Goal: Transaction & Acquisition: Purchase product/service

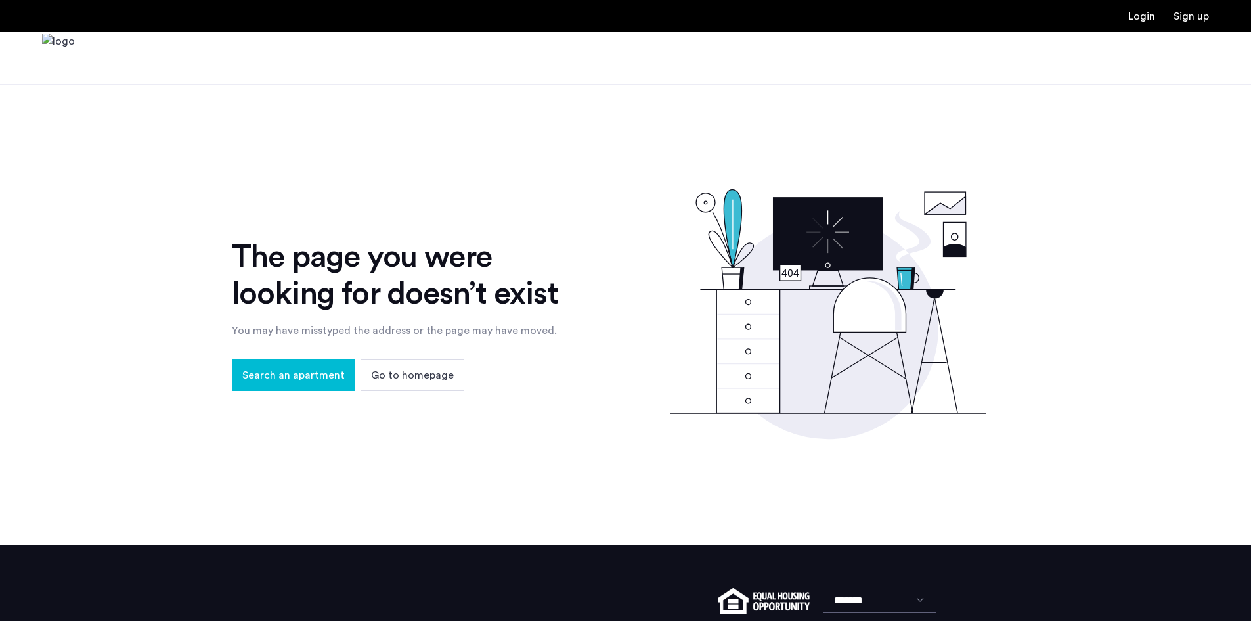
click at [320, 382] on span "Search an apartment" at bounding box center [293, 375] width 102 height 16
click at [318, 369] on span "Search an apartment" at bounding box center [293, 375] width 102 height 16
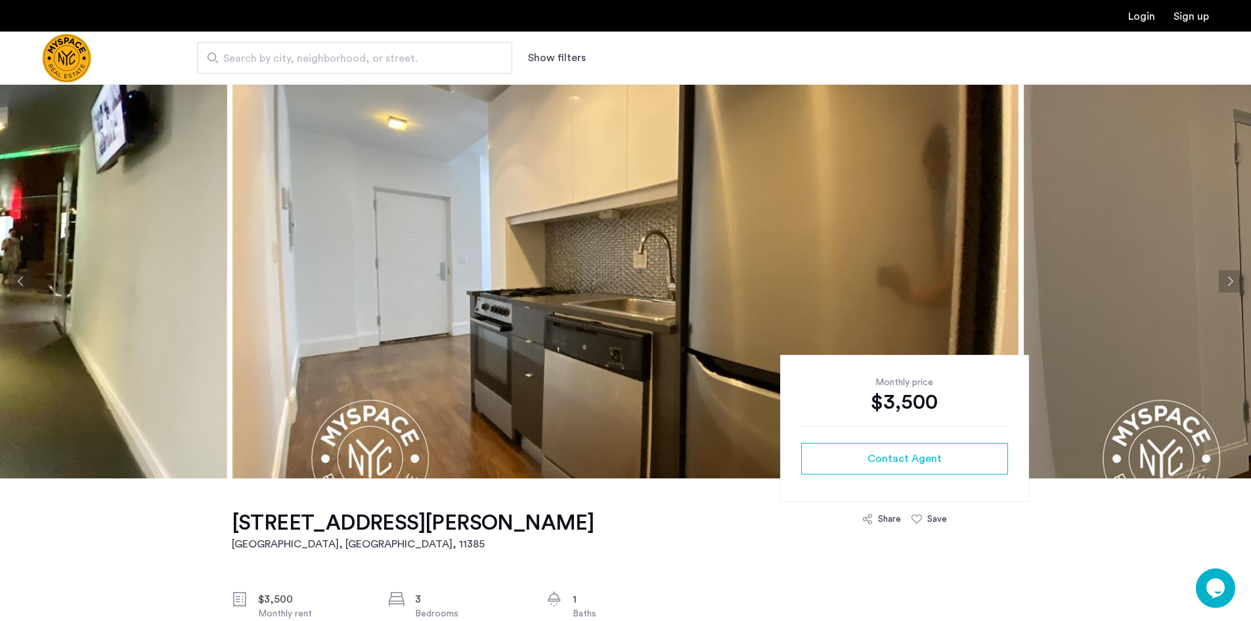
click at [415, 56] on span "Search by city, neighborhood, or street." at bounding box center [349, 59] width 252 height 16
click at [415, 56] on input "Search by city, neighborhood, or street." at bounding box center [354, 58] width 315 height 32
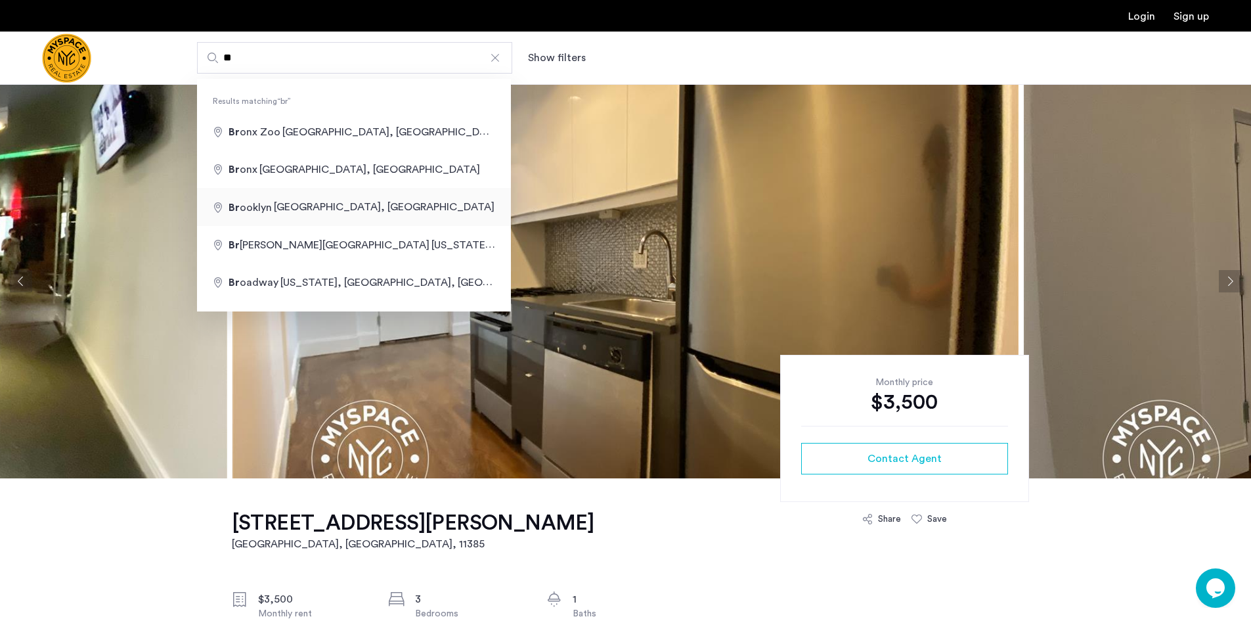
type input "**********"
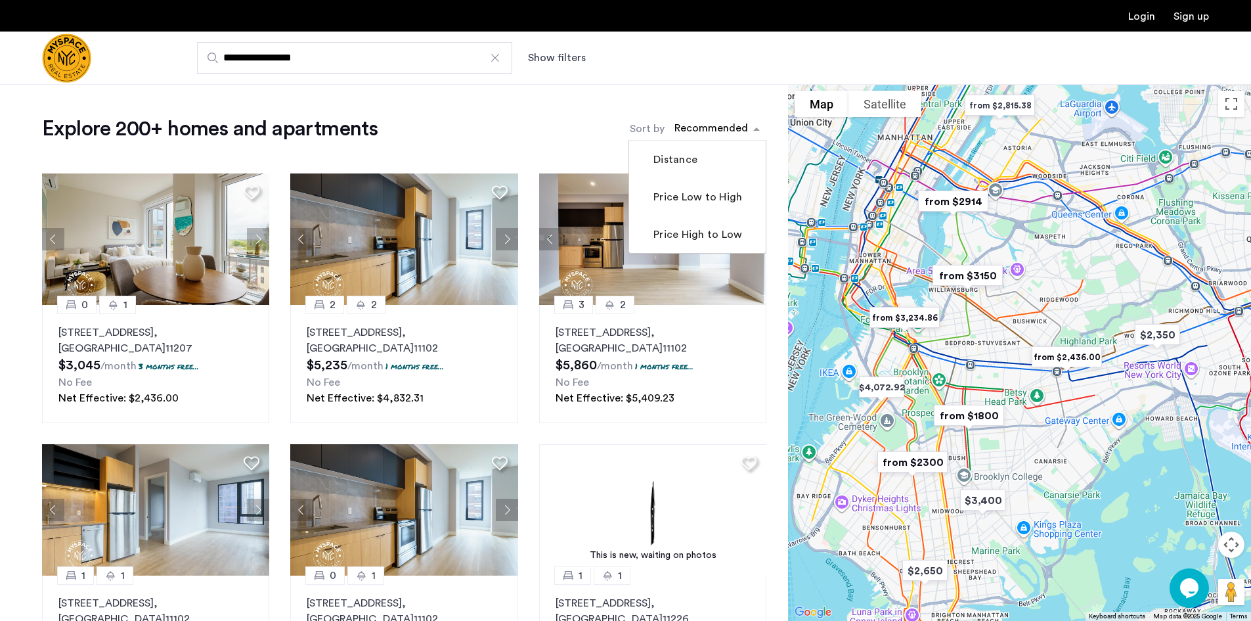
click at [715, 131] on div "sort-apartment" at bounding box center [711, 131] width 77 height 18
click at [706, 205] on label "Price Low to High" at bounding box center [696, 197] width 91 height 16
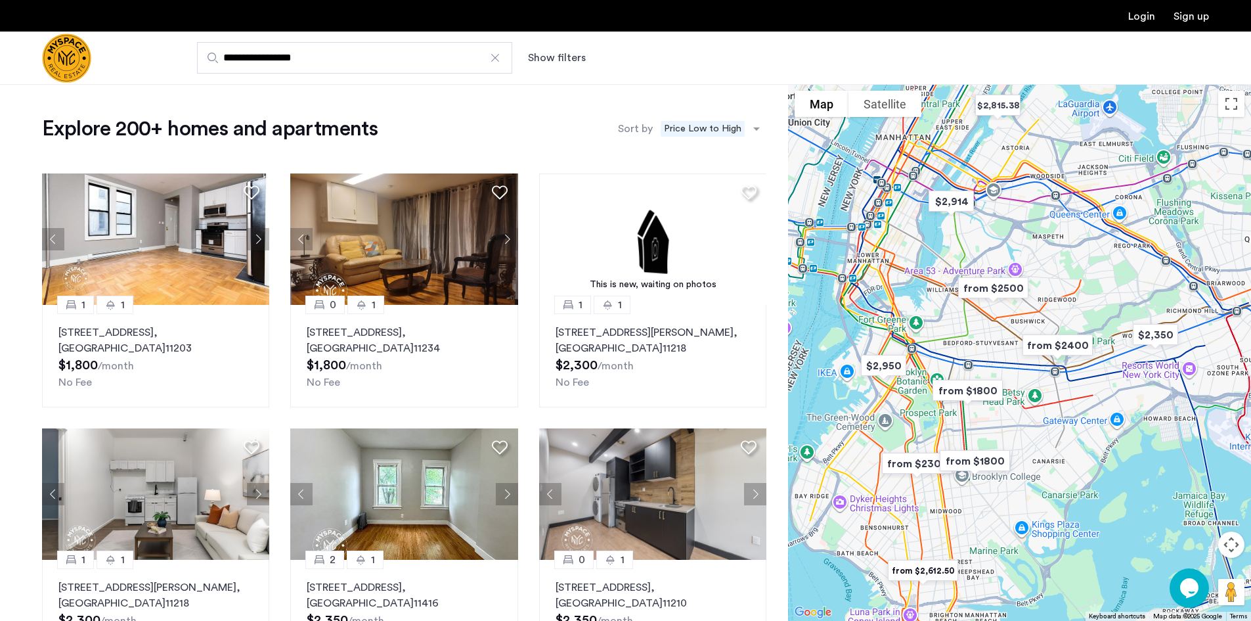
click at [562, 56] on button "Show filters" at bounding box center [557, 58] width 58 height 16
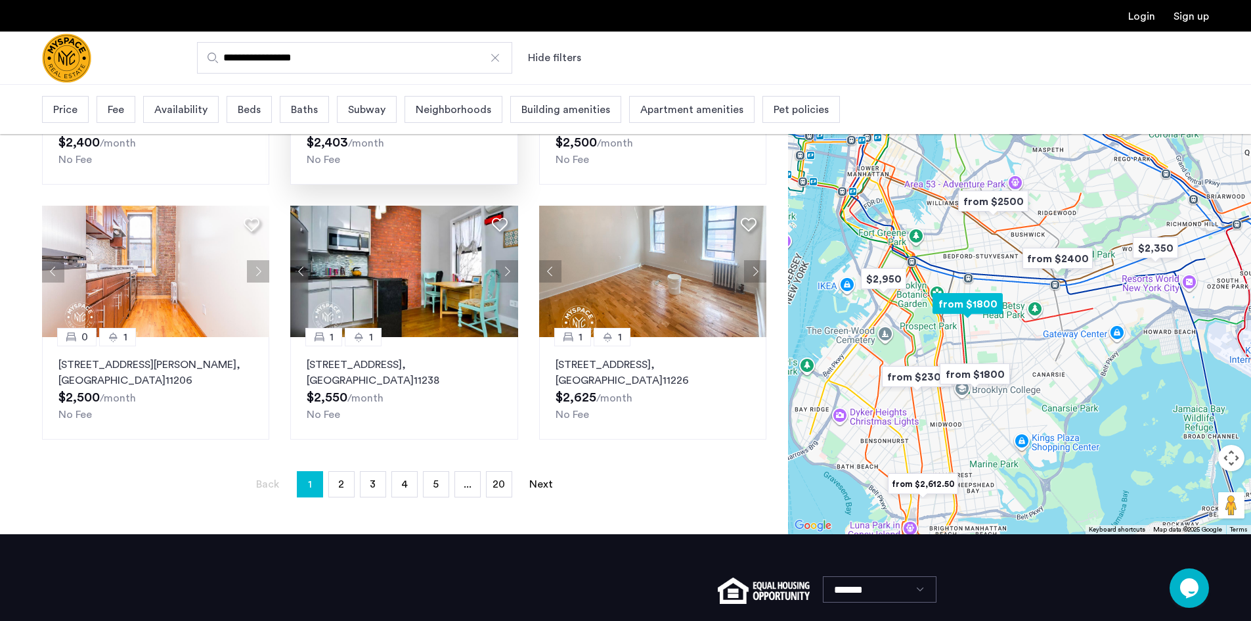
scroll to position [788, 0]
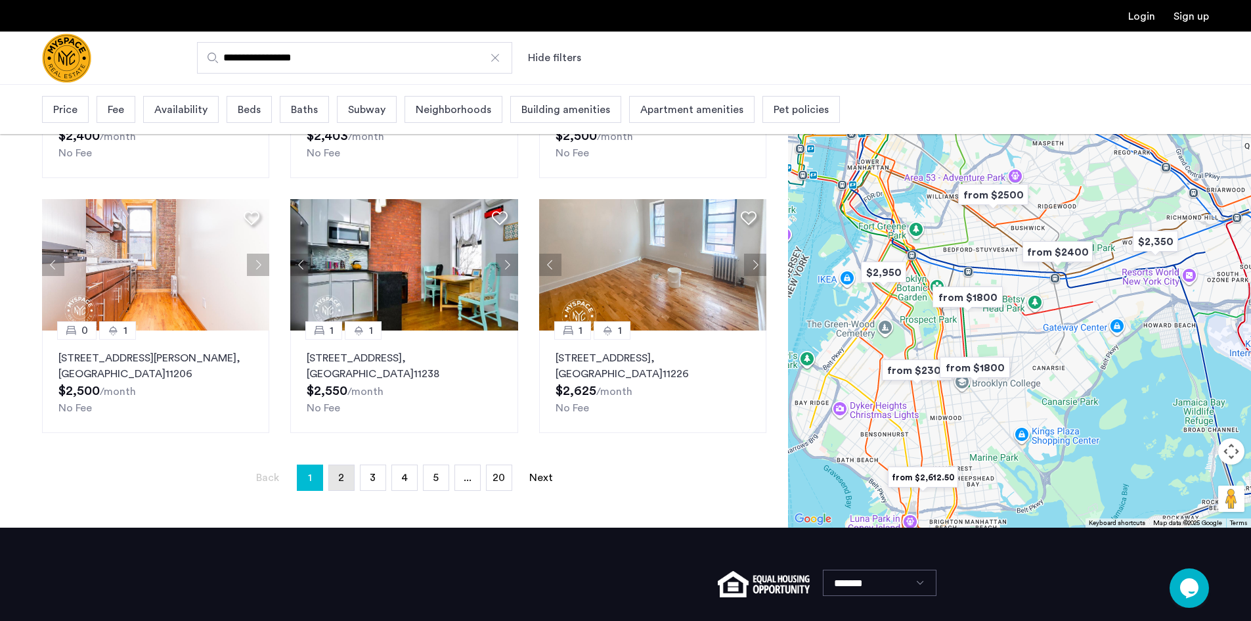
click at [338, 477] on link "page 2" at bounding box center [341, 477] width 25 height 25
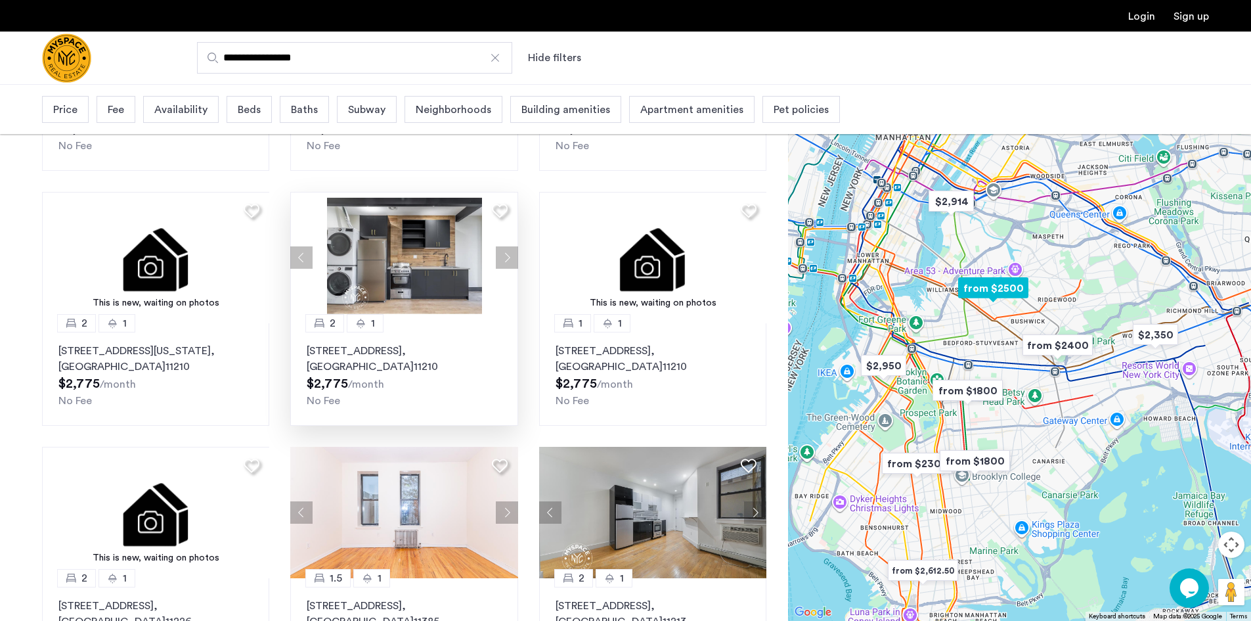
scroll to position [328, 0]
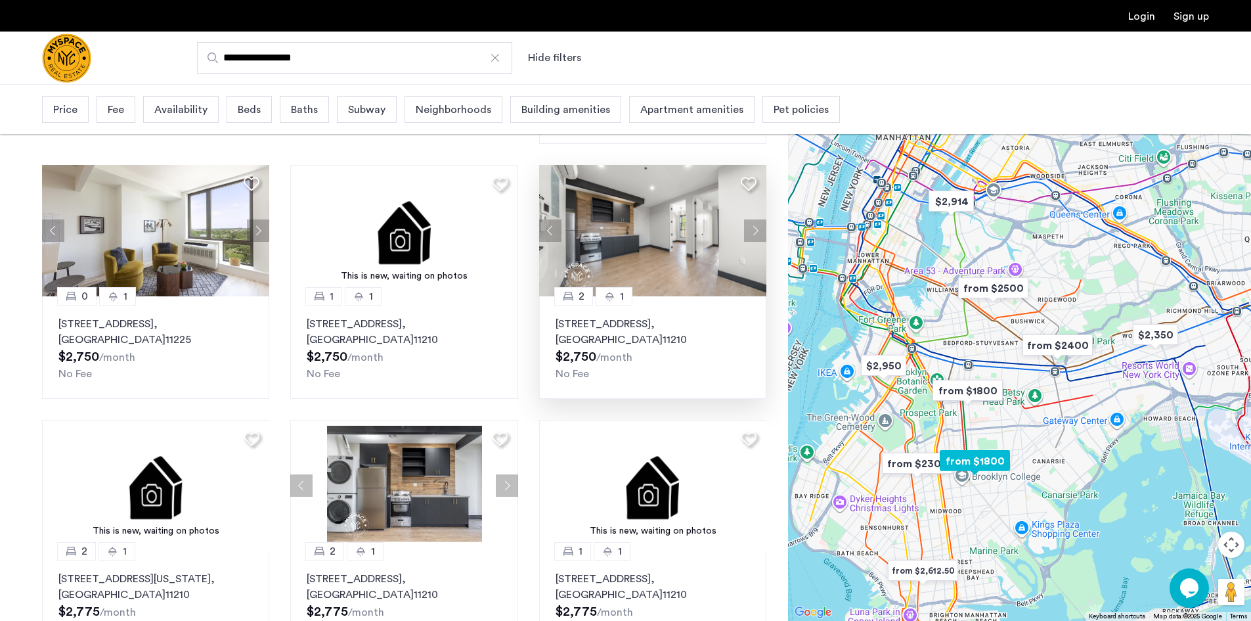
click at [658, 248] on img at bounding box center [653, 230] width 228 height 131
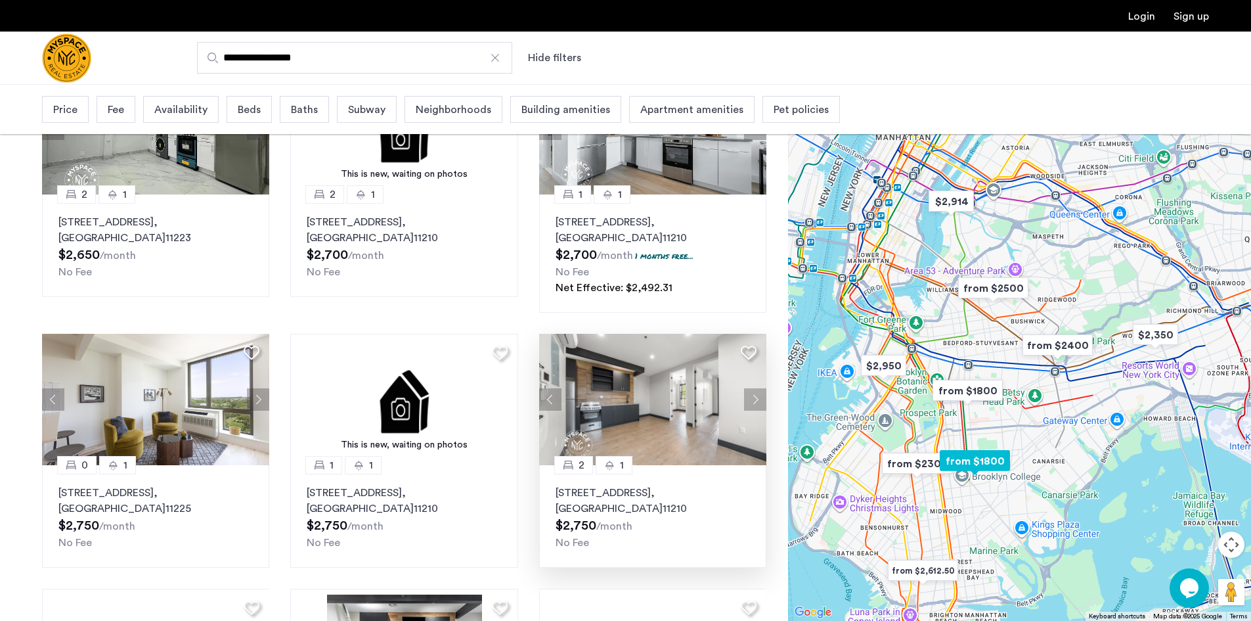
scroll to position [66, 0]
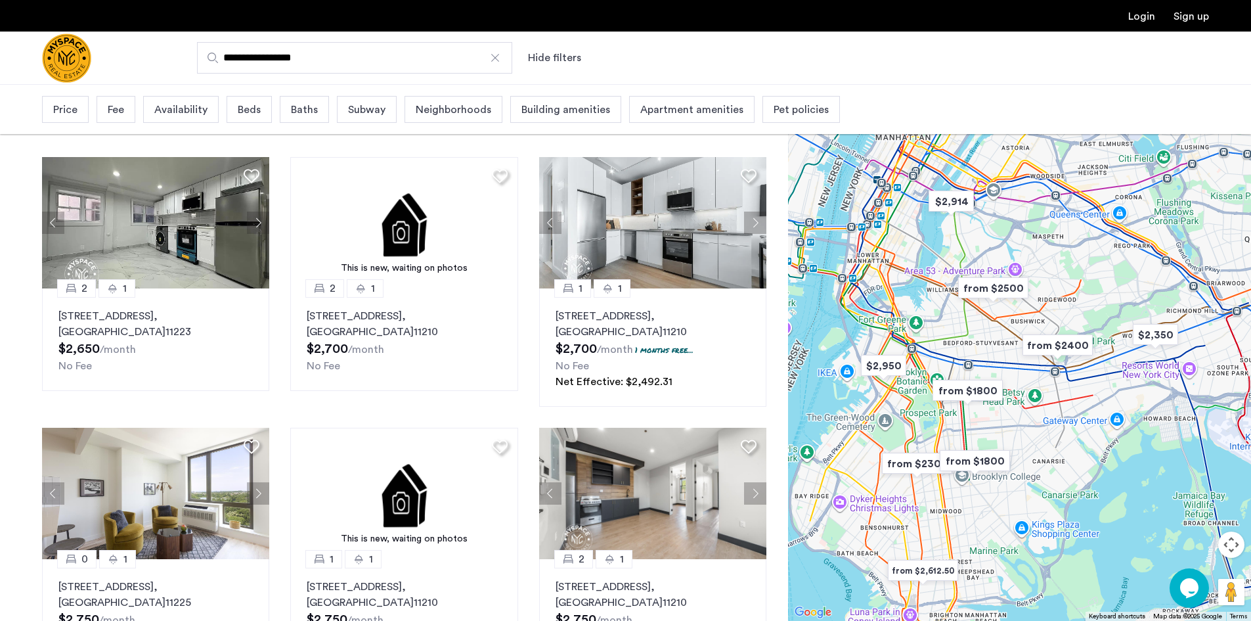
click at [83, 105] on div "Price" at bounding box center [65, 109] width 47 height 27
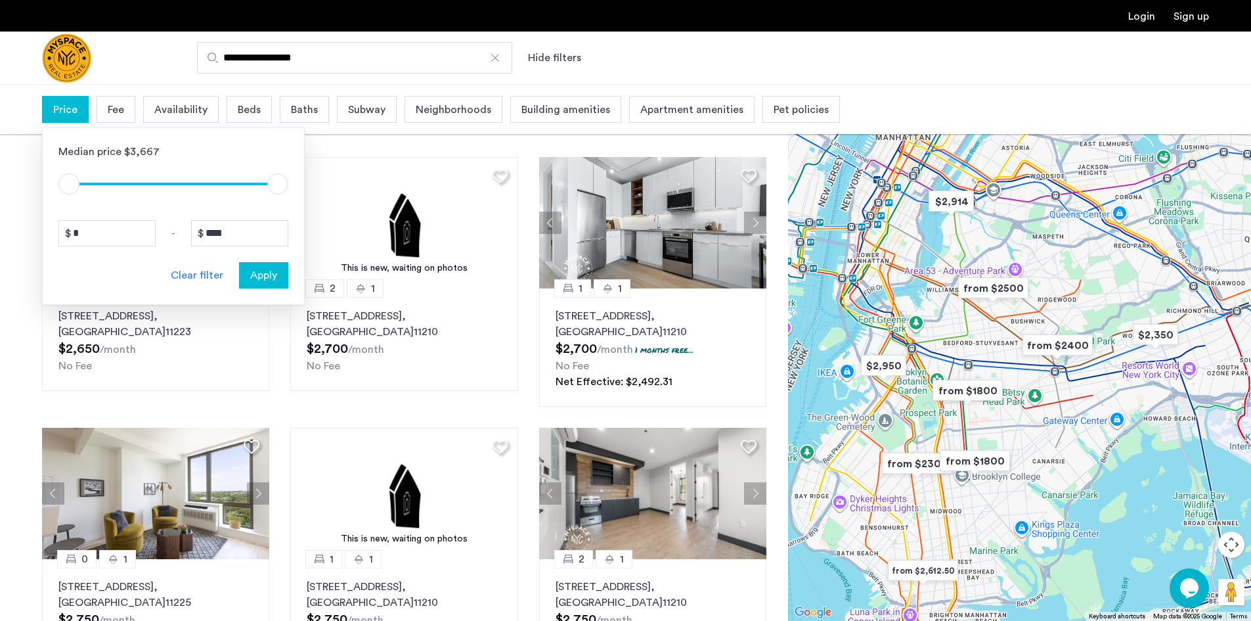
click at [569, 107] on span "Building amenities" at bounding box center [565, 110] width 89 height 16
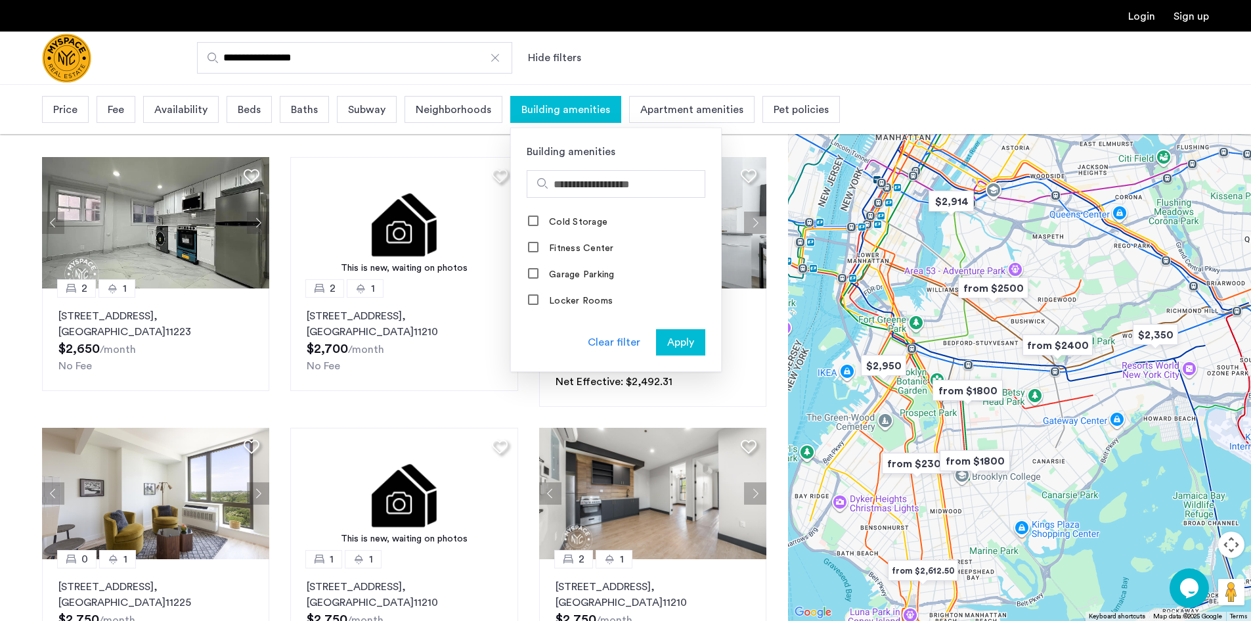
click at [170, 109] on span "Availability" at bounding box center [180, 110] width 53 height 16
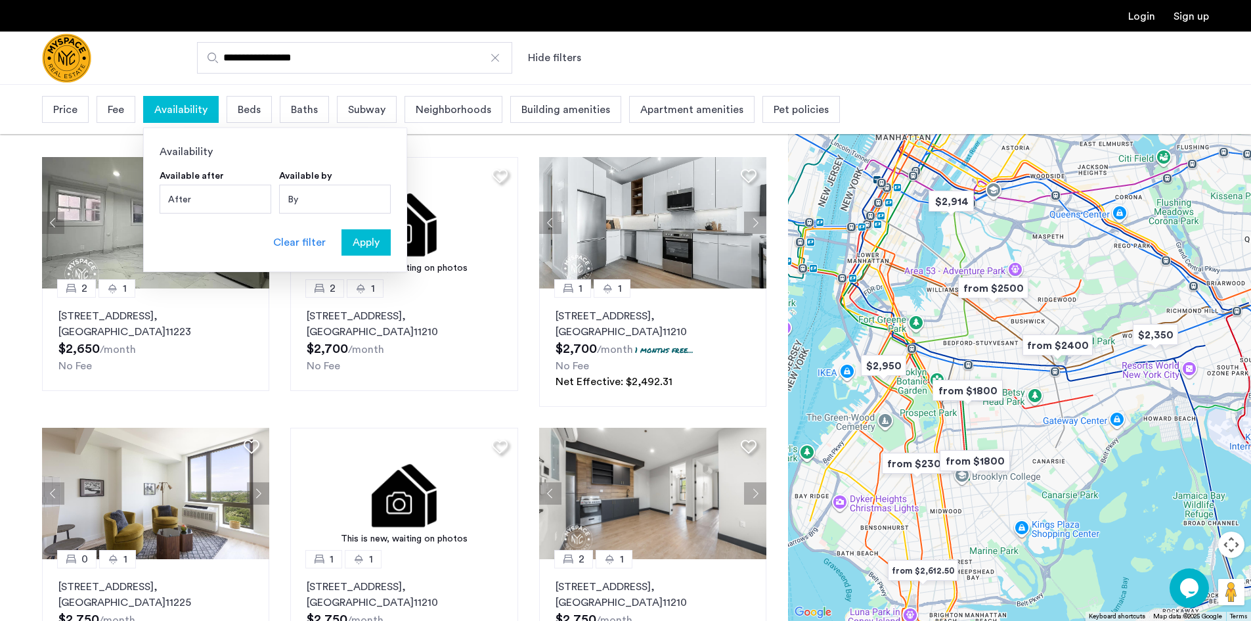
click at [64, 106] on span "Price" at bounding box center [65, 110] width 24 height 16
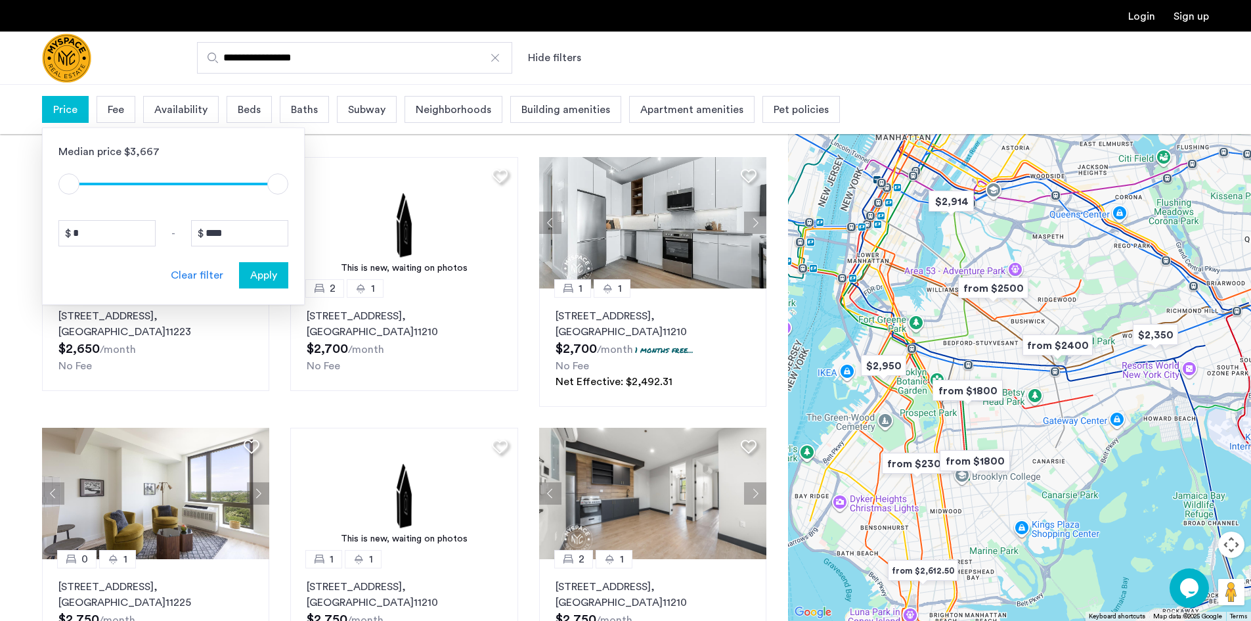
click at [77, 58] on img "Cazamio Logo" at bounding box center [66, 57] width 49 height 49
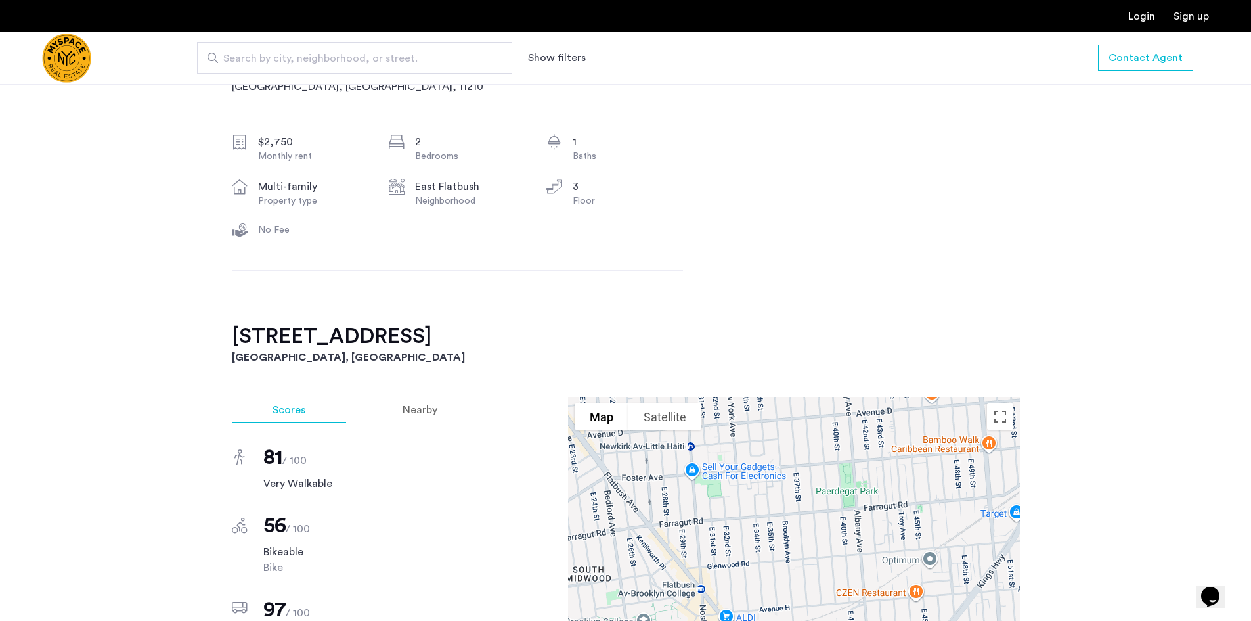
scroll to position [722, 0]
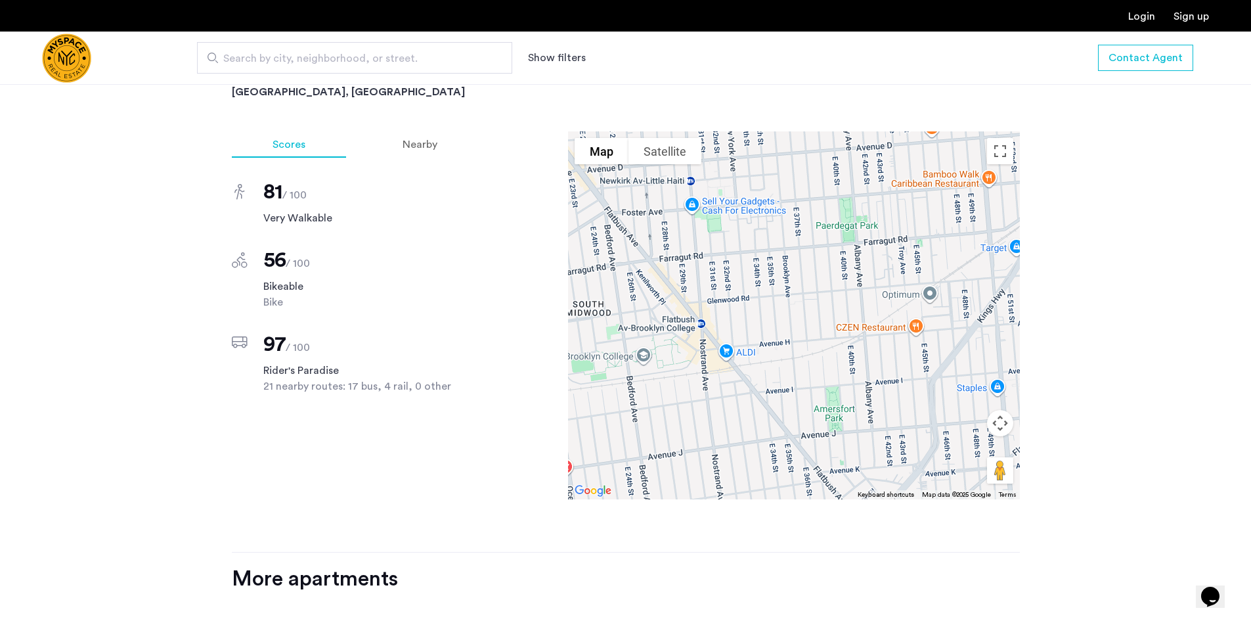
drag, startPoint x: 418, startPoint y: 146, endPoint x: 37, endPoint y: 74, distance: 388.5
click at [418, 146] on span "Nearby" at bounding box center [420, 144] width 35 height 11
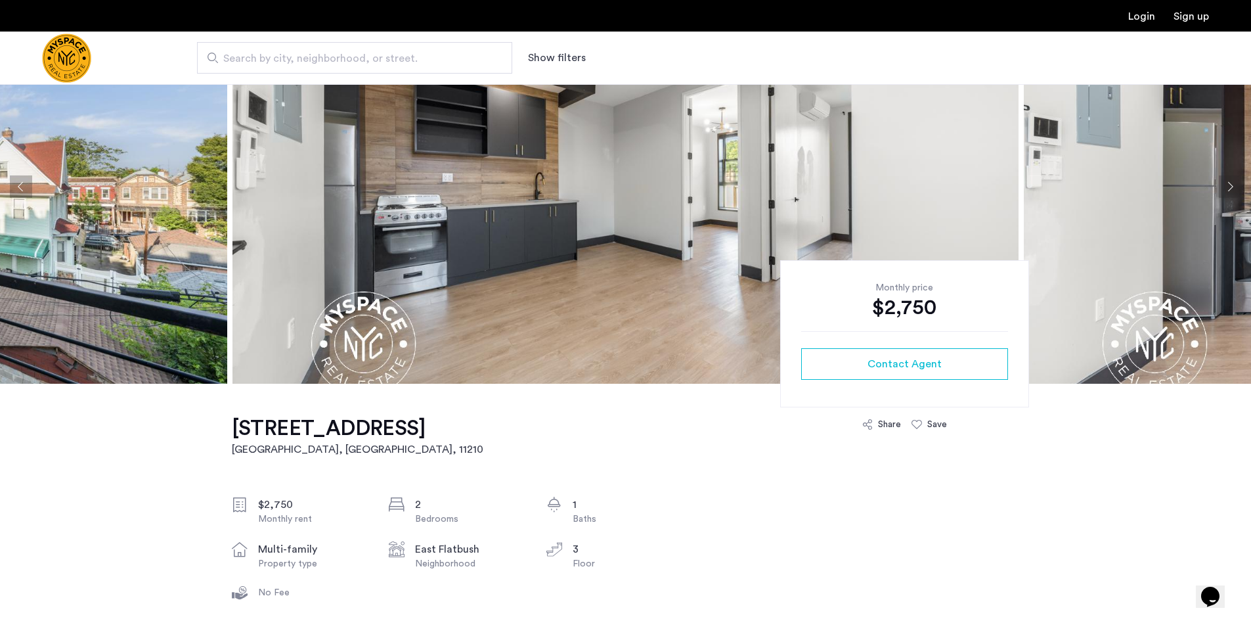
scroll to position [97, 0]
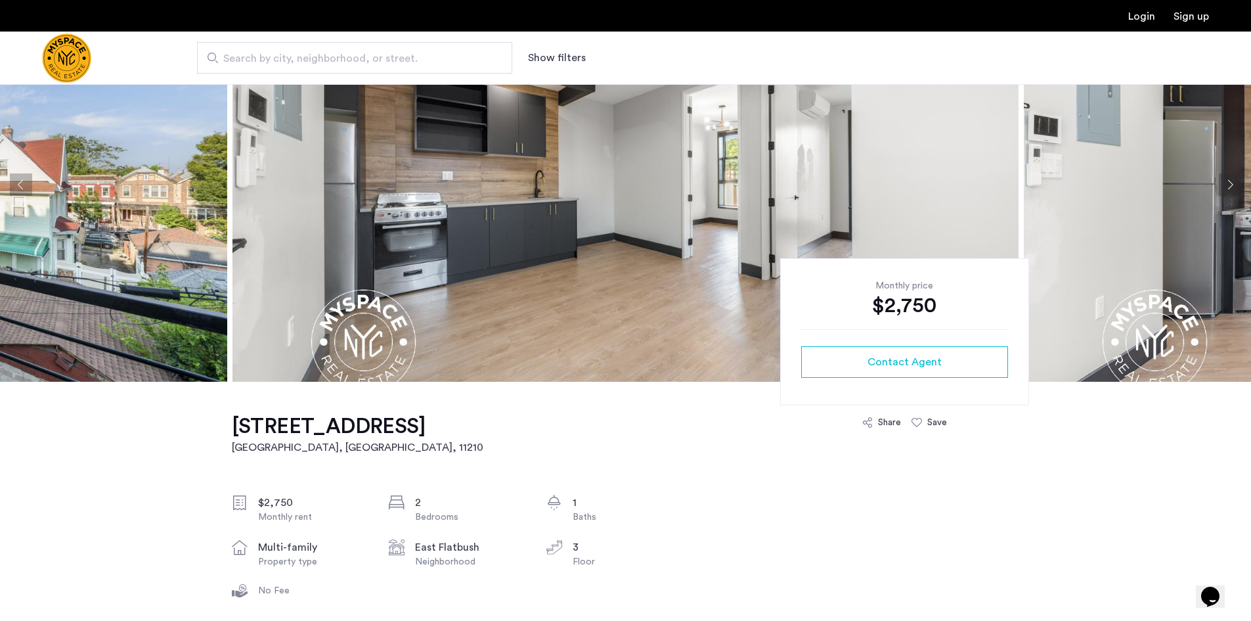
click at [1231, 178] on button "Next apartment" at bounding box center [1230, 184] width 22 height 22
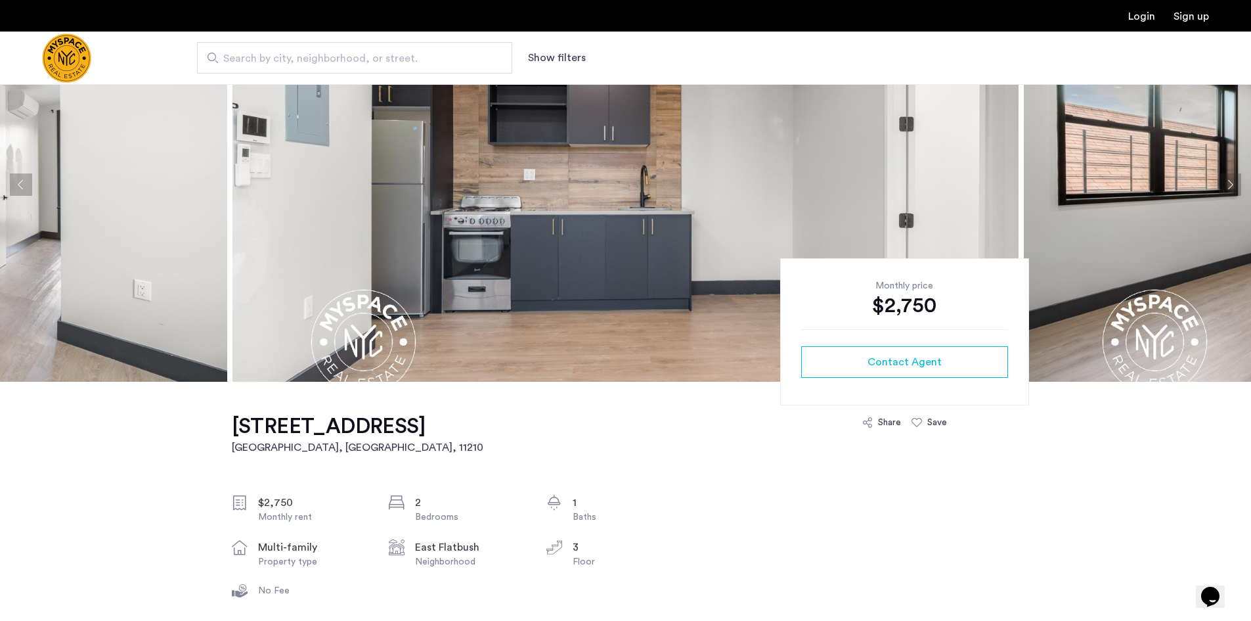
click at [1231, 175] on button "Next apartment" at bounding box center [1230, 184] width 22 height 22
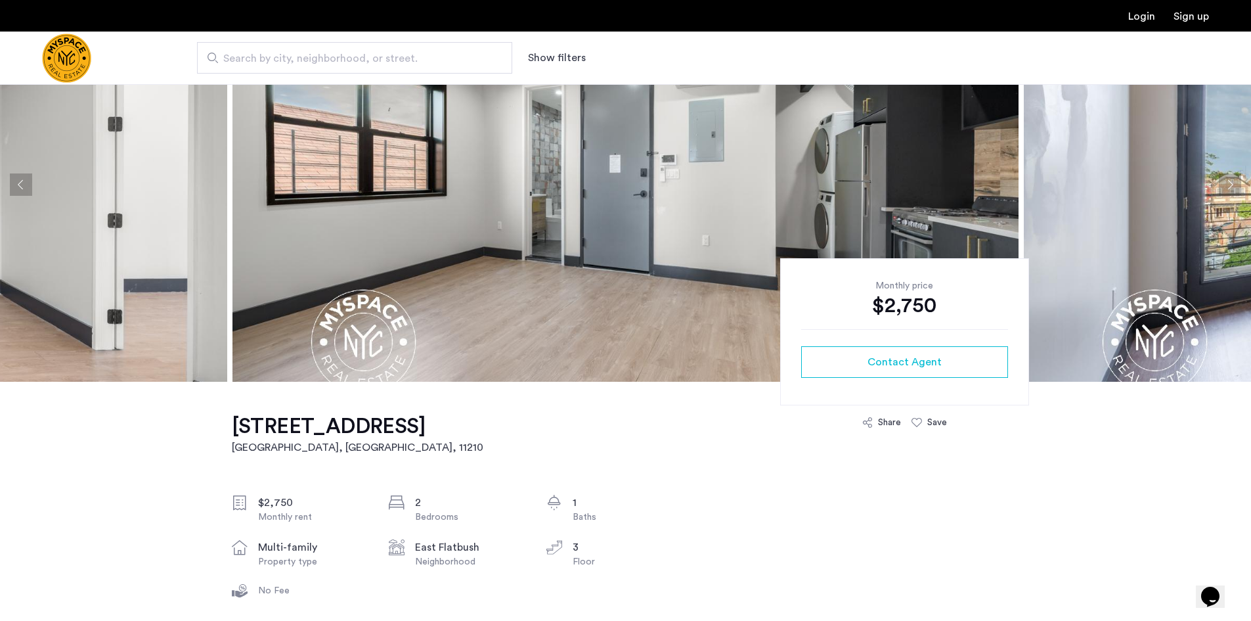
click at [1231, 175] on button "Next apartment" at bounding box center [1230, 184] width 22 height 22
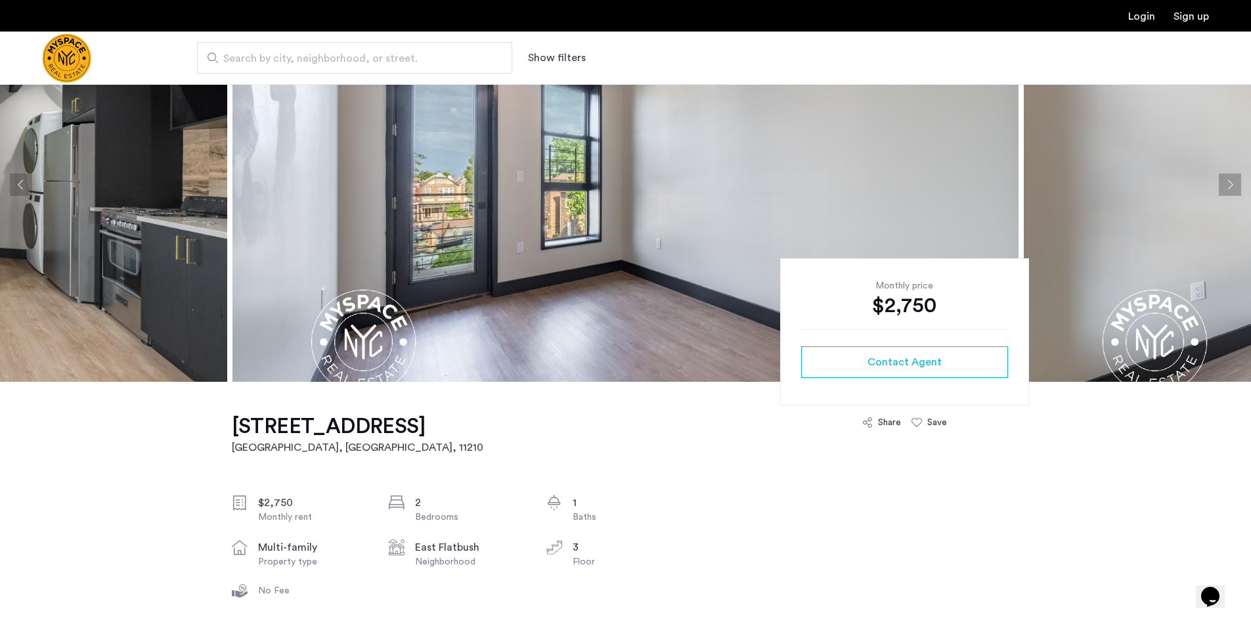
click at [1231, 175] on button "Next apartment" at bounding box center [1230, 184] width 22 height 22
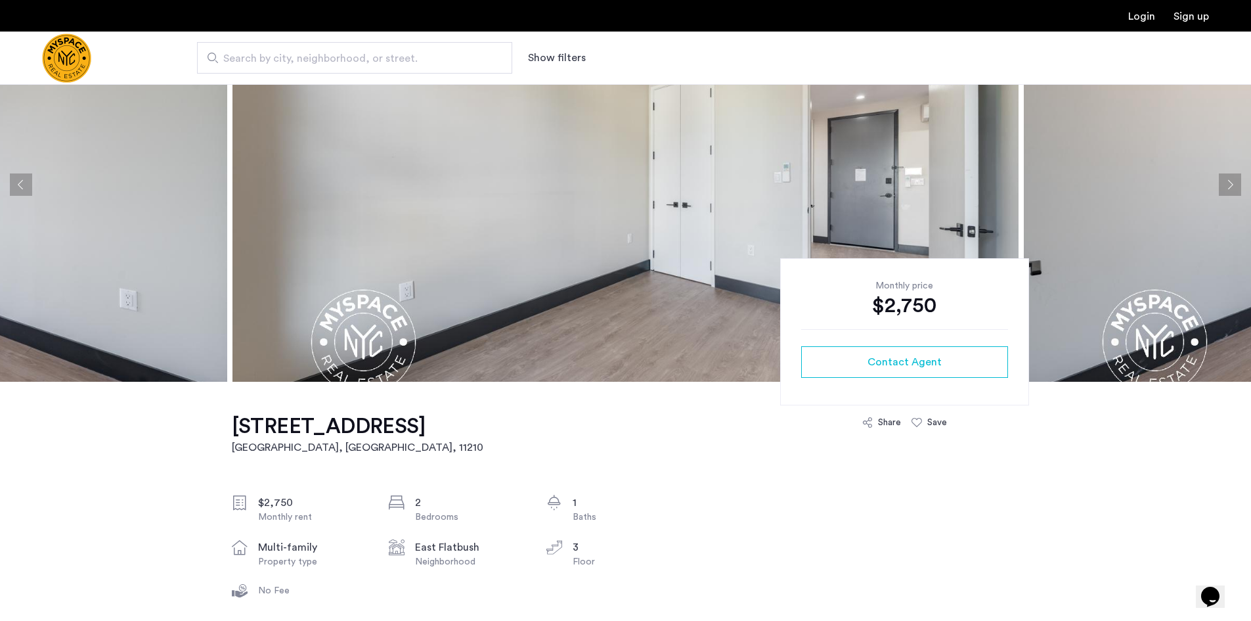
click at [1231, 175] on button "Next apartment" at bounding box center [1230, 184] width 22 height 22
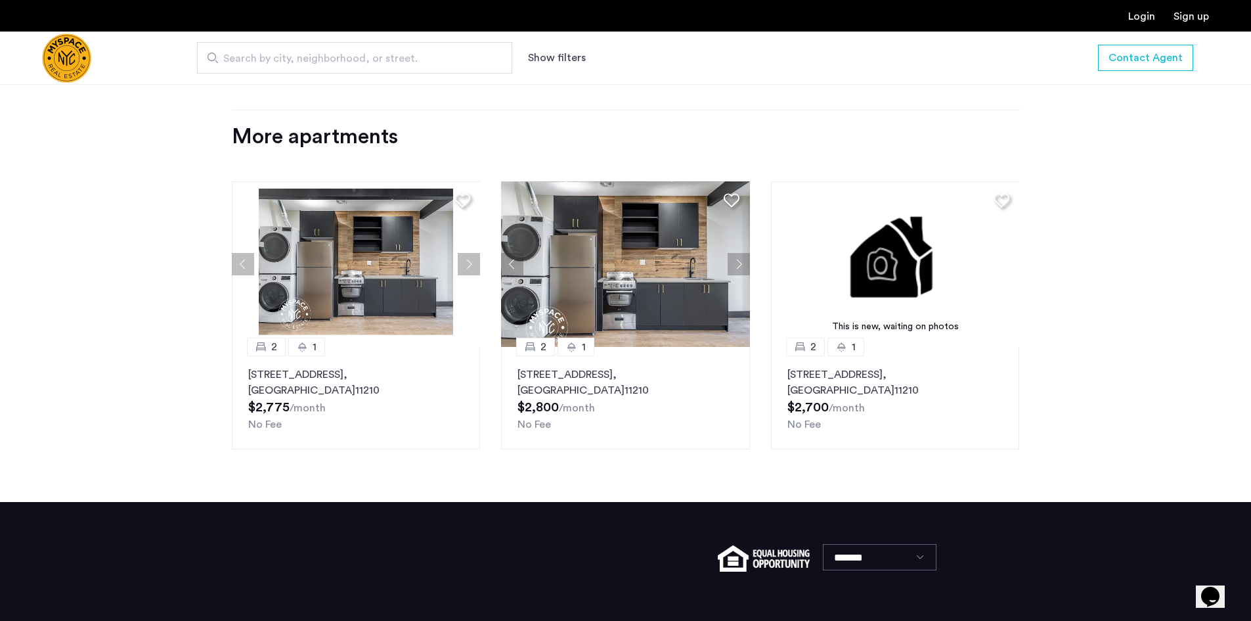
scroll to position [1171, 0]
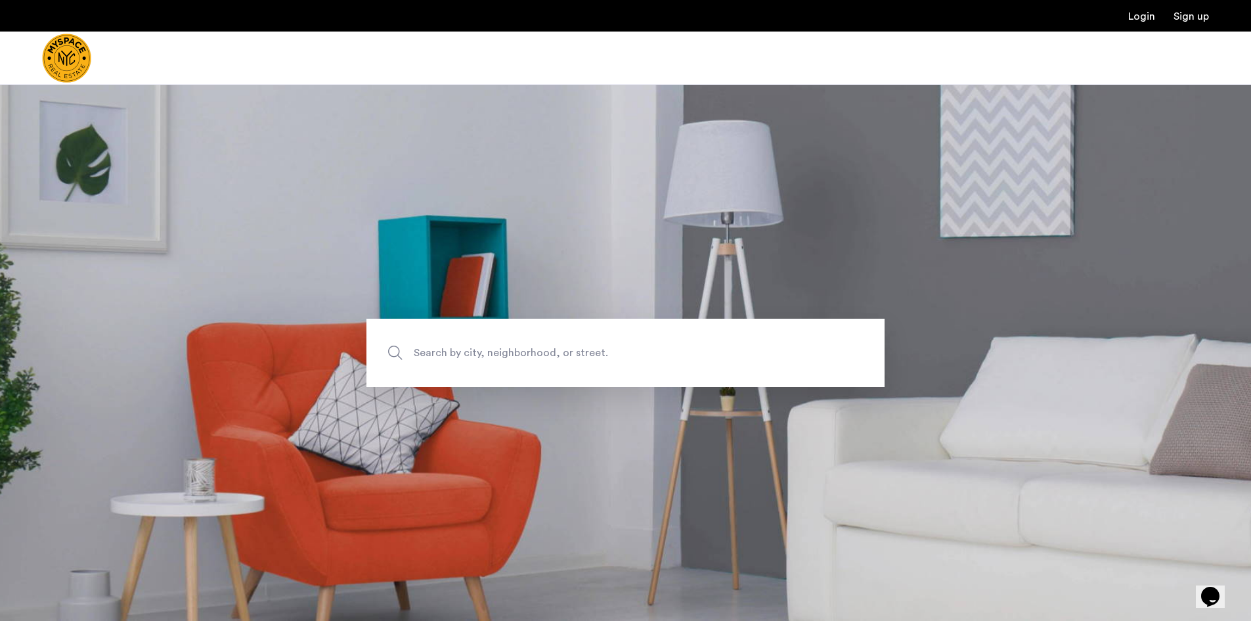
click at [688, 355] on span "Search by city, neighborhood, or street." at bounding box center [595, 352] width 363 height 18
click at [688, 355] on input "Search by city, neighborhood, or street." at bounding box center [625, 353] width 518 height 68
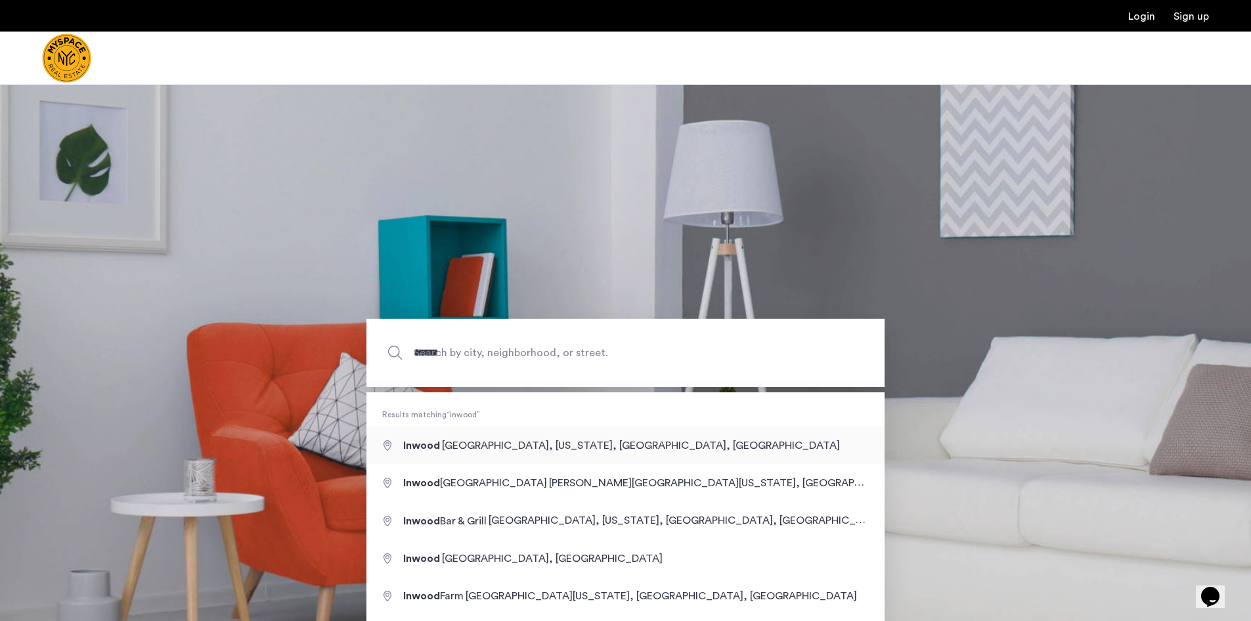
type input "**********"
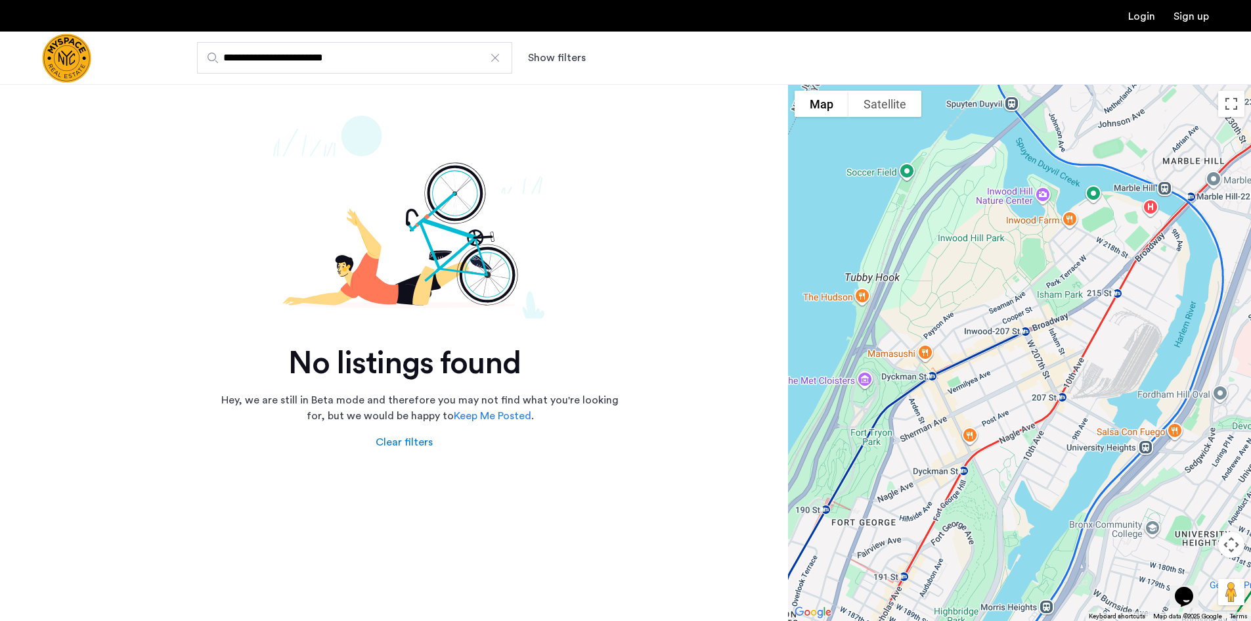
click at [418, 47] on input "**********" at bounding box center [354, 58] width 315 height 32
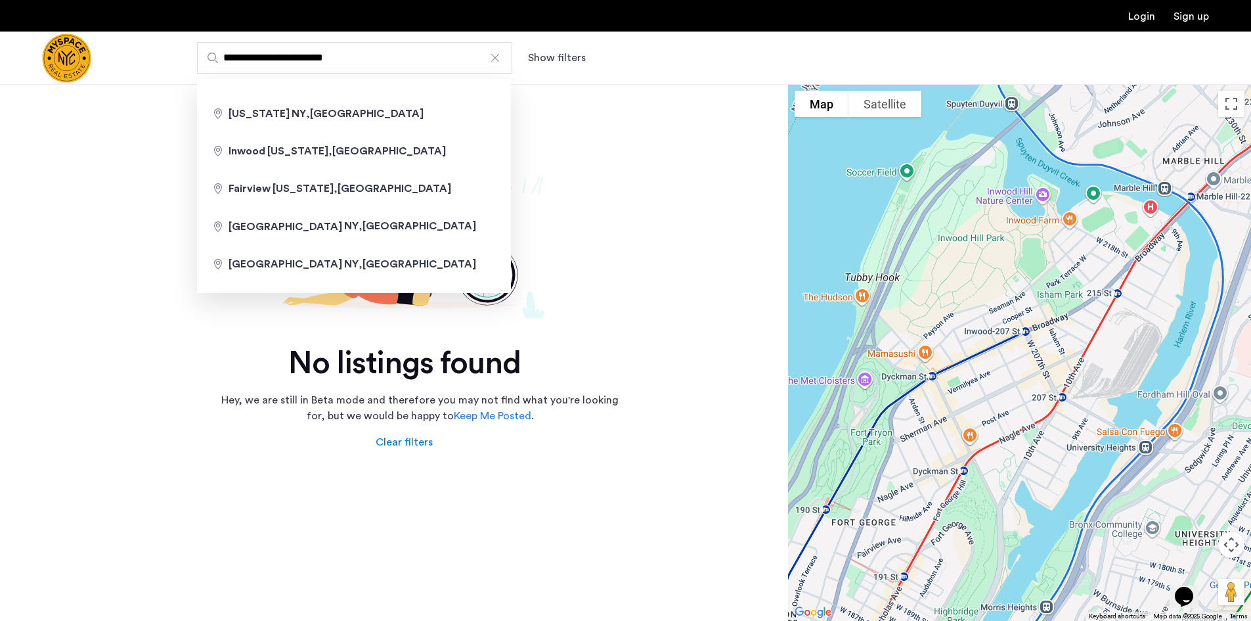
drag, startPoint x: 414, startPoint y: 49, endPoint x: 405, endPoint y: 49, distance: 9.9
click at [405, 49] on input "**********" at bounding box center [354, 58] width 315 height 32
type input "**********"
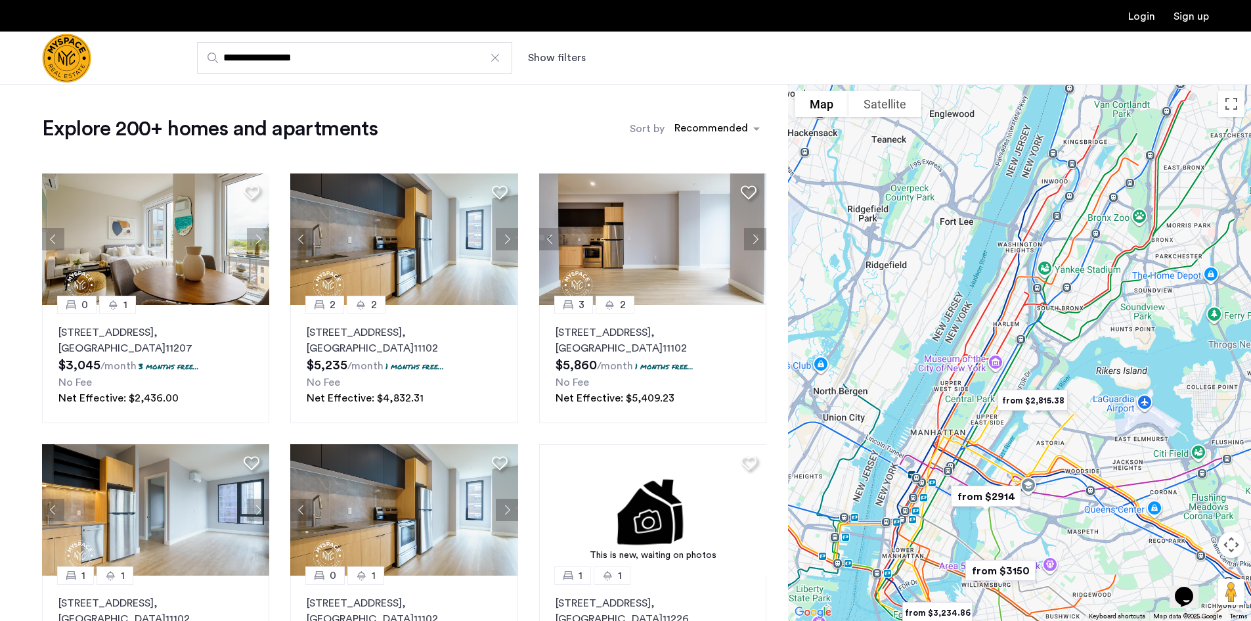
drag, startPoint x: 914, startPoint y: 230, endPoint x: 946, endPoint y: 531, distance: 303.2
click at [946, 531] on div at bounding box center [1019, 352] width 463 height 537
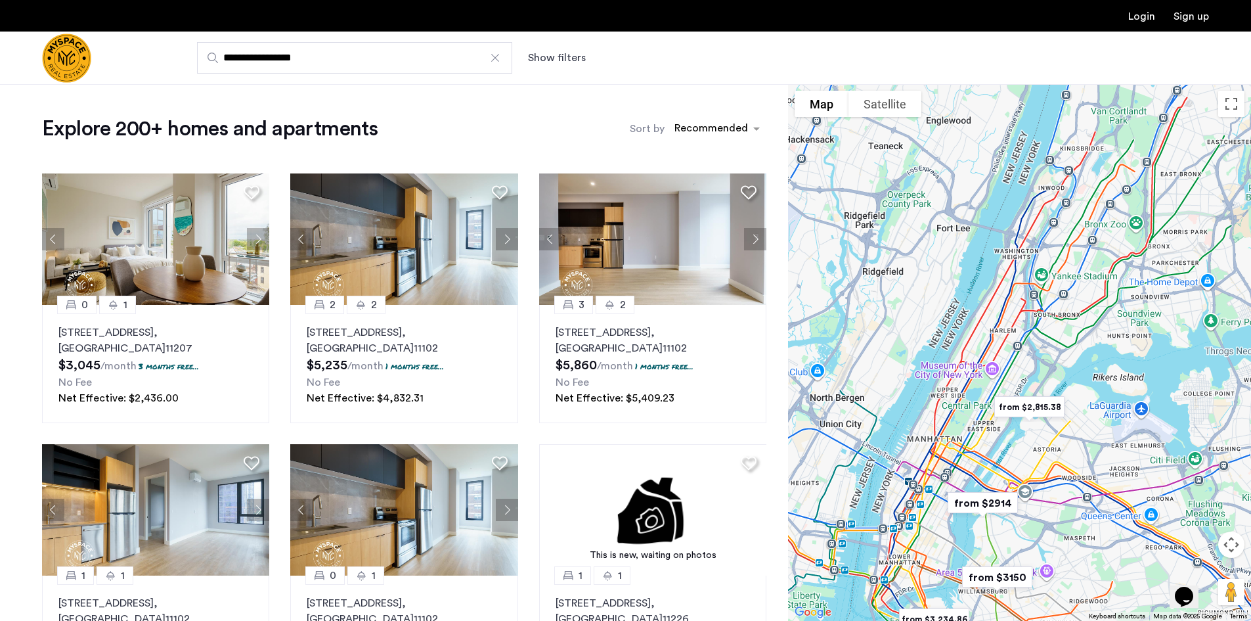
click at [1038, 260] on div at bounding box center [1019, 352] width 463 height 537
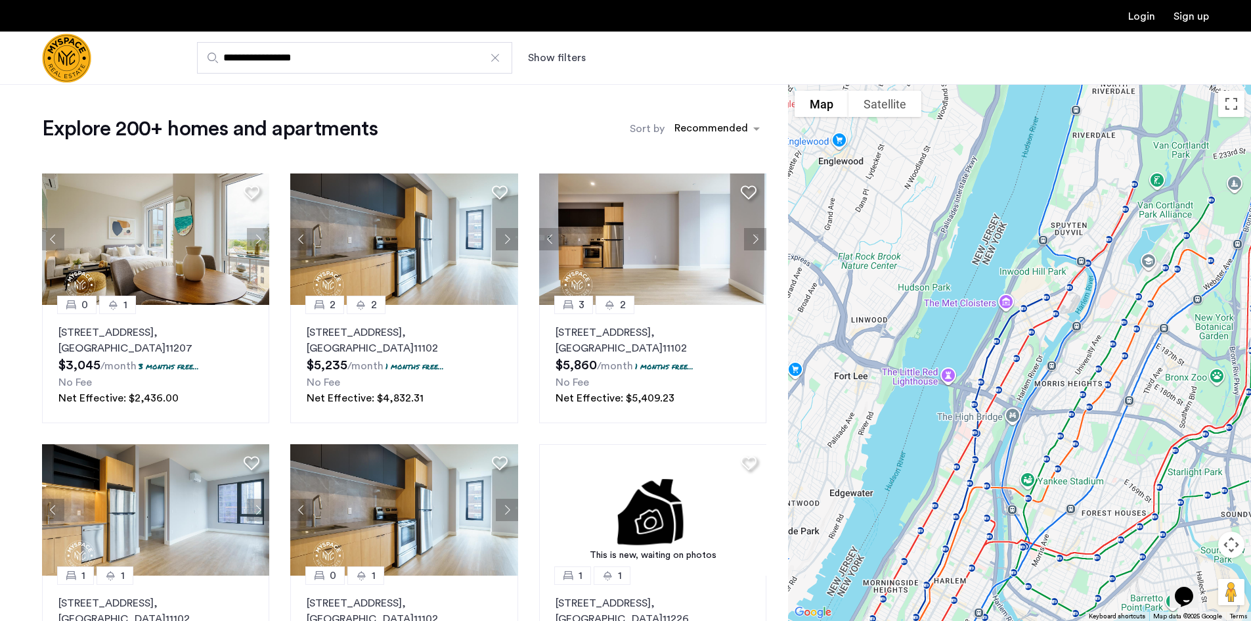
drag, startPoint x: 1037, startPoint y: 217, endPoint x: 1021, endPoint y: 402, distance: 185.2
click at [1021, 402] on div at bounding box center [1019, 352] width 463 height 537
click at [1035, 302] on div at bounding box center [1019, 352] width 463 height 537
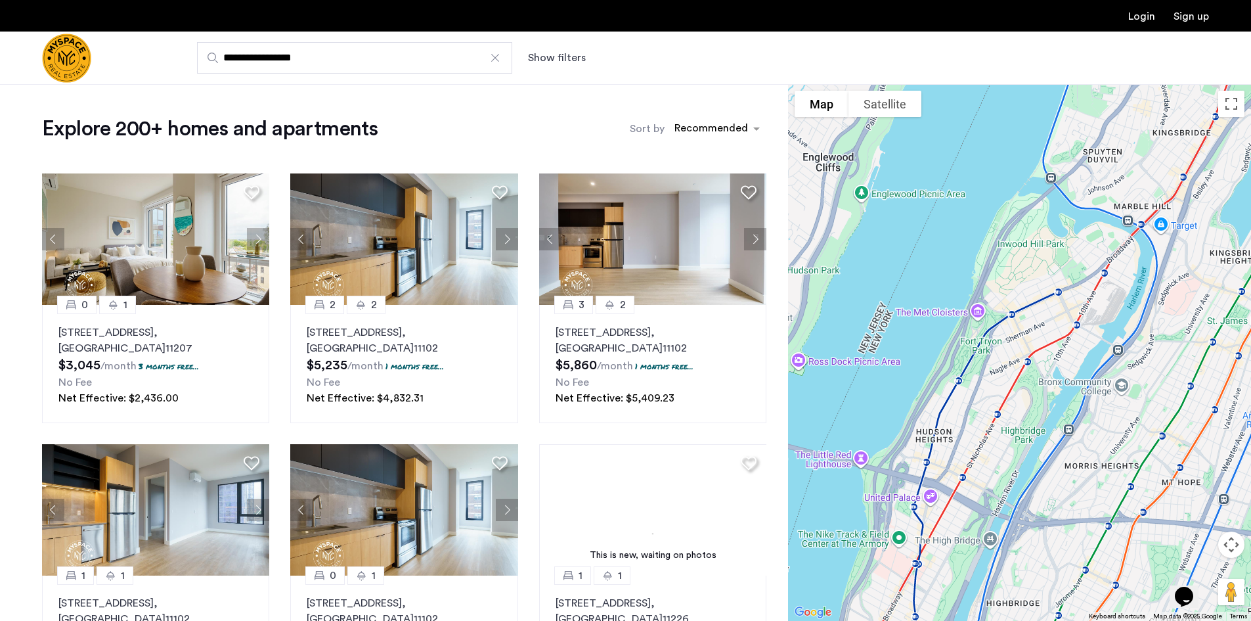
click at [504, 57] on input "**********" at bounding box center [354, 58] width 315 height 32
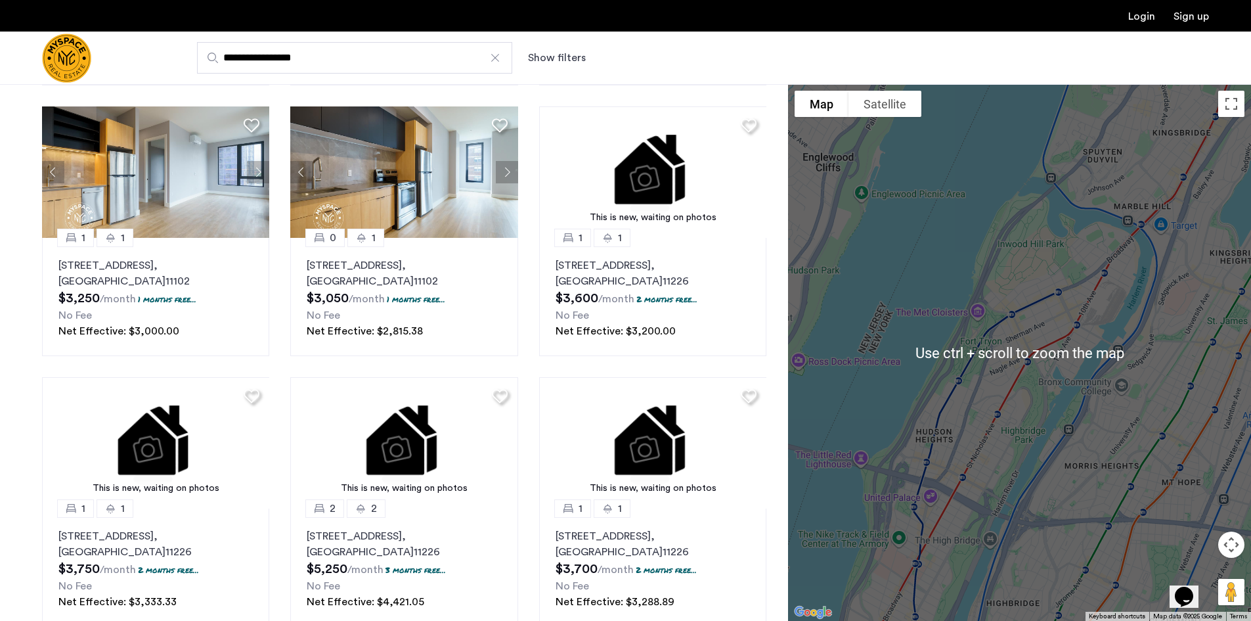
scroll to position [328, 0]
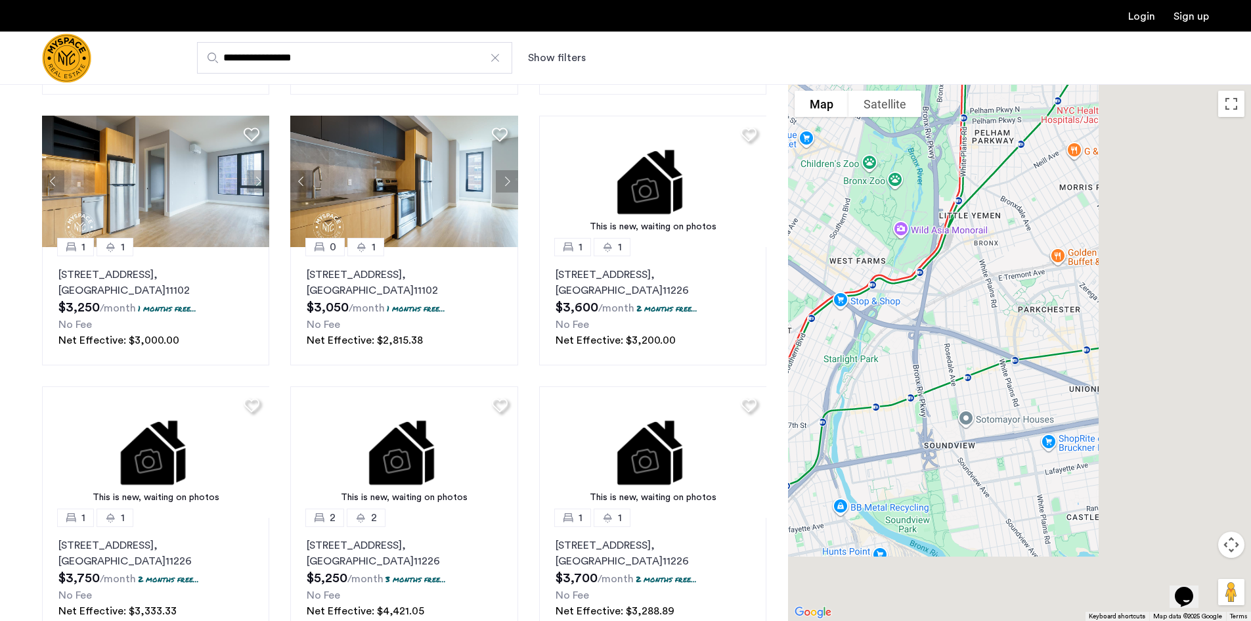
drag, startPoint x: 1138, startPoint y: 326, endPoint x: 593, endPoint y: 15, distance: 627.7
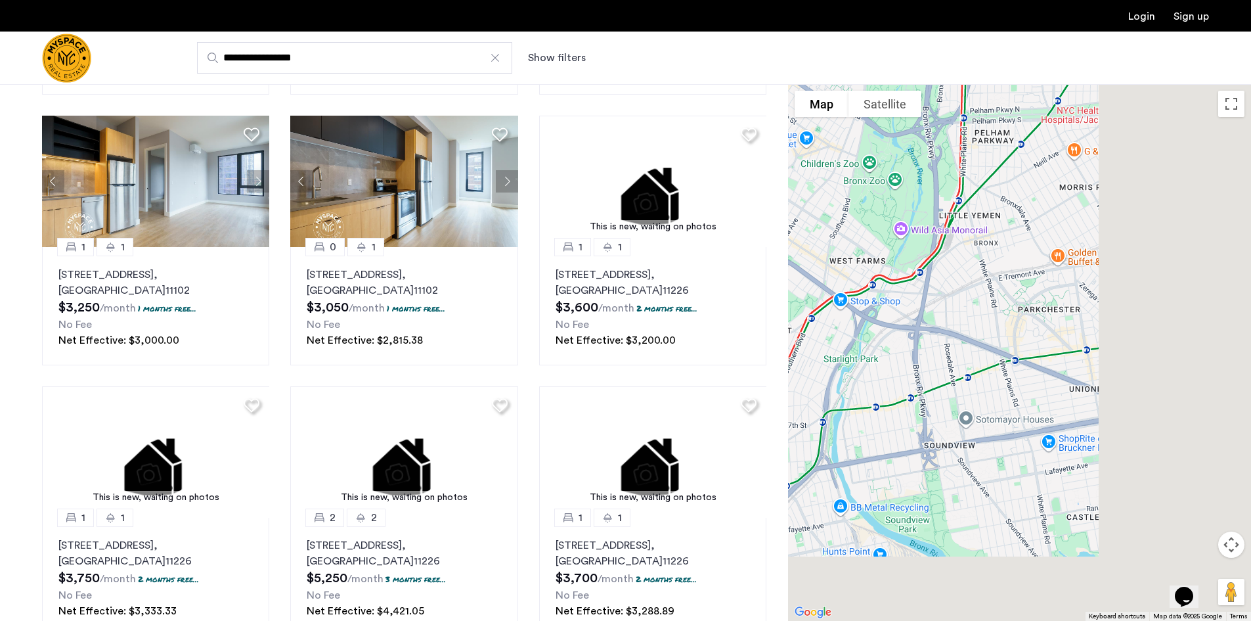
click at [591, 15] on app-root "**********" at bounding box center [625, 432] width 1251 height 1520
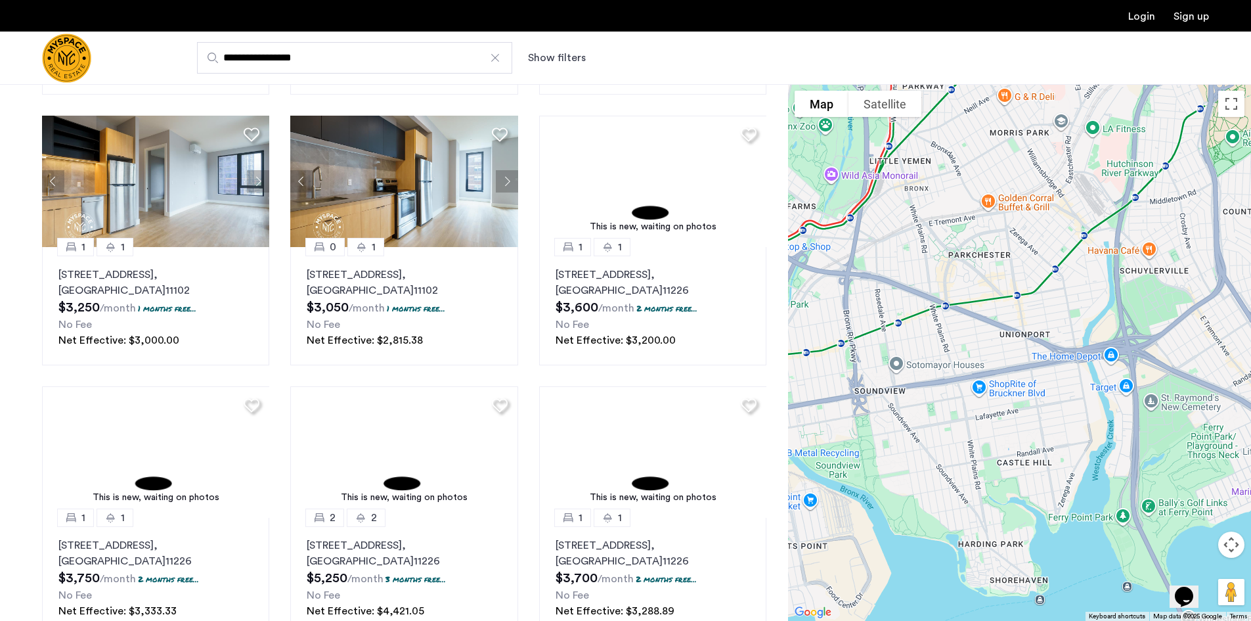
click at [497, 53] on div at bounding box center [495, 57] width 13 height 13
click at [497, 53] on input "**********" at bounding box center [354, 58] width 315 height 32
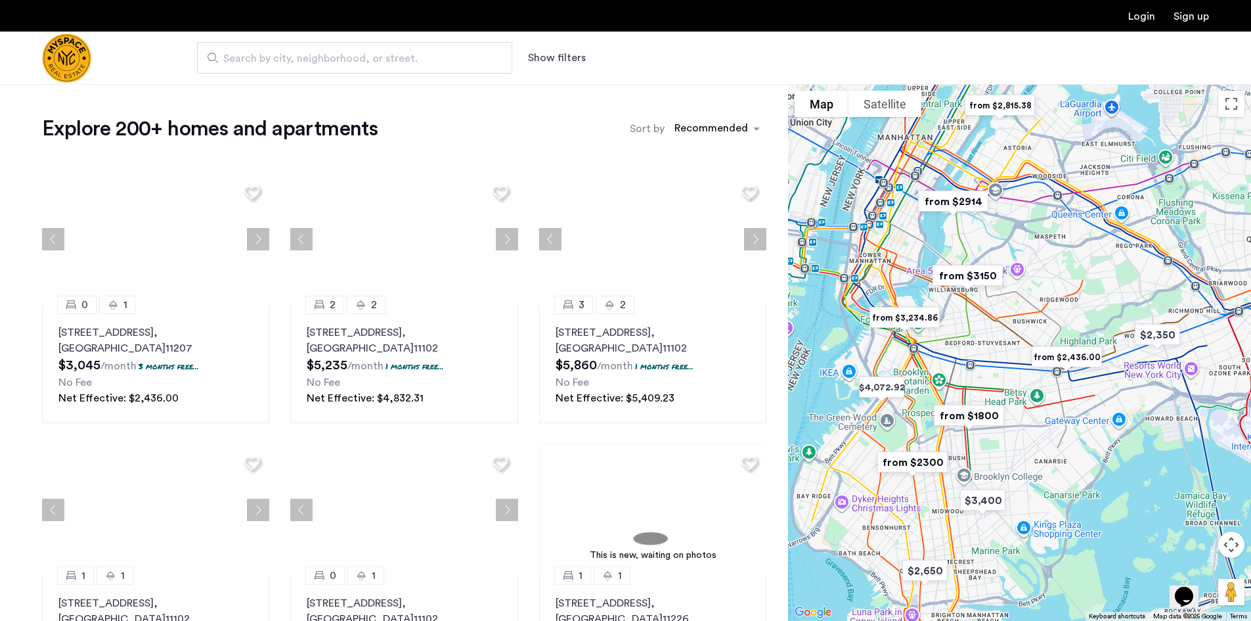
click at [447, 54] on span "Search by city, neighborhood, or street." at bounding box center [349, 59] width 252 height 16
click at [447, 54] on input "Search by city, neighborhood, or street." at bounding box center [354, 58] width 315 height 32
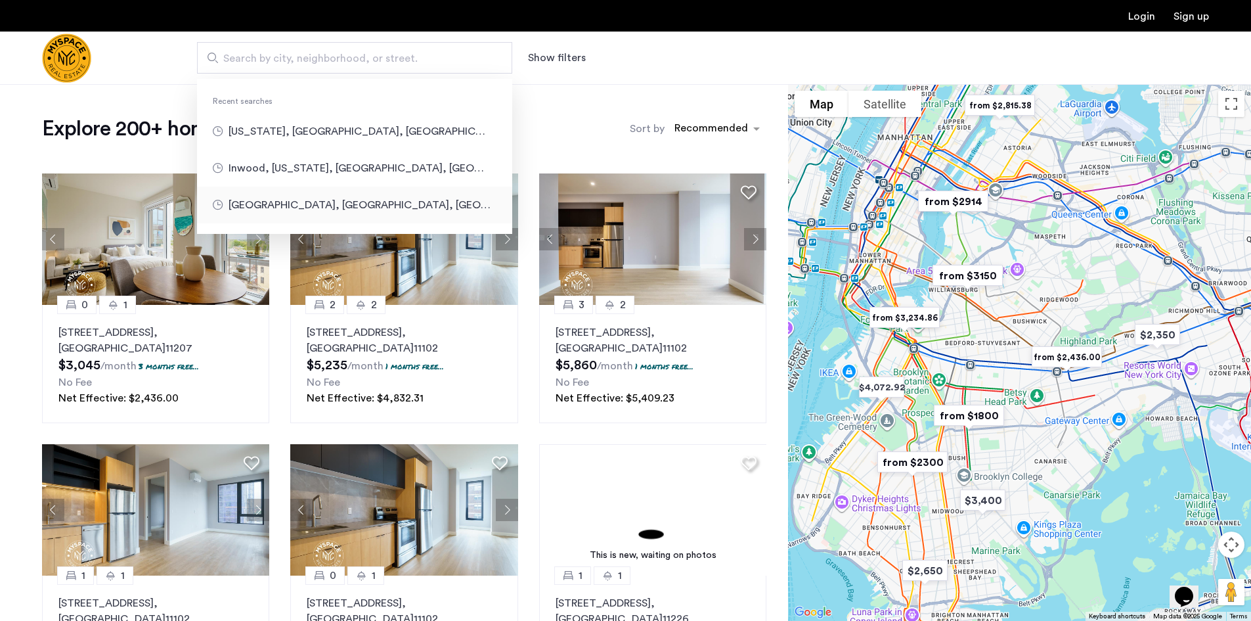
type input "**********"
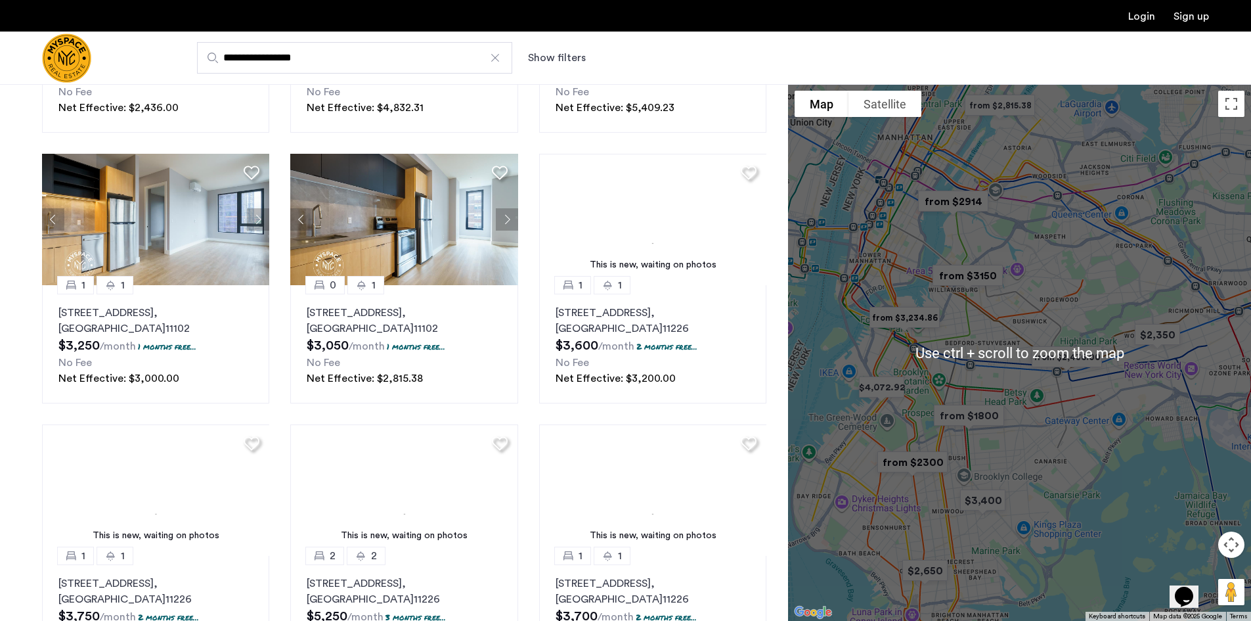
scroll to position [197, 0]
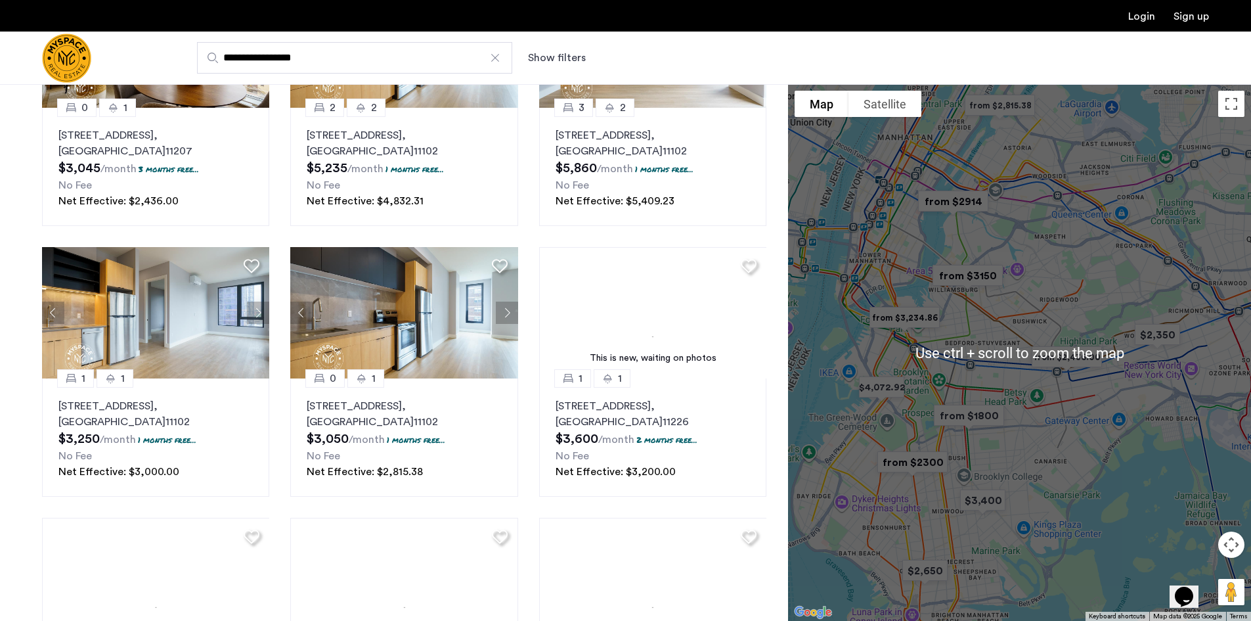
click at [1051, 323] on div at bounding box center [1019, 352] width 463 height 537
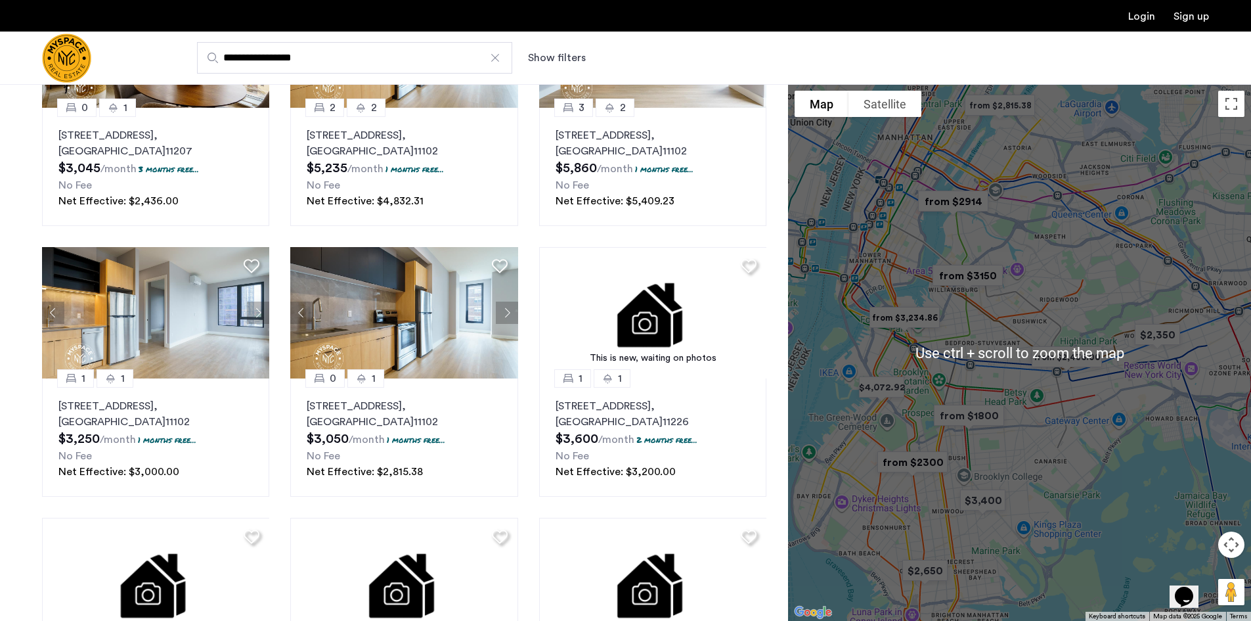
click at [1051, 323] on div at bounding box center [1019, 352] width 463 height 537
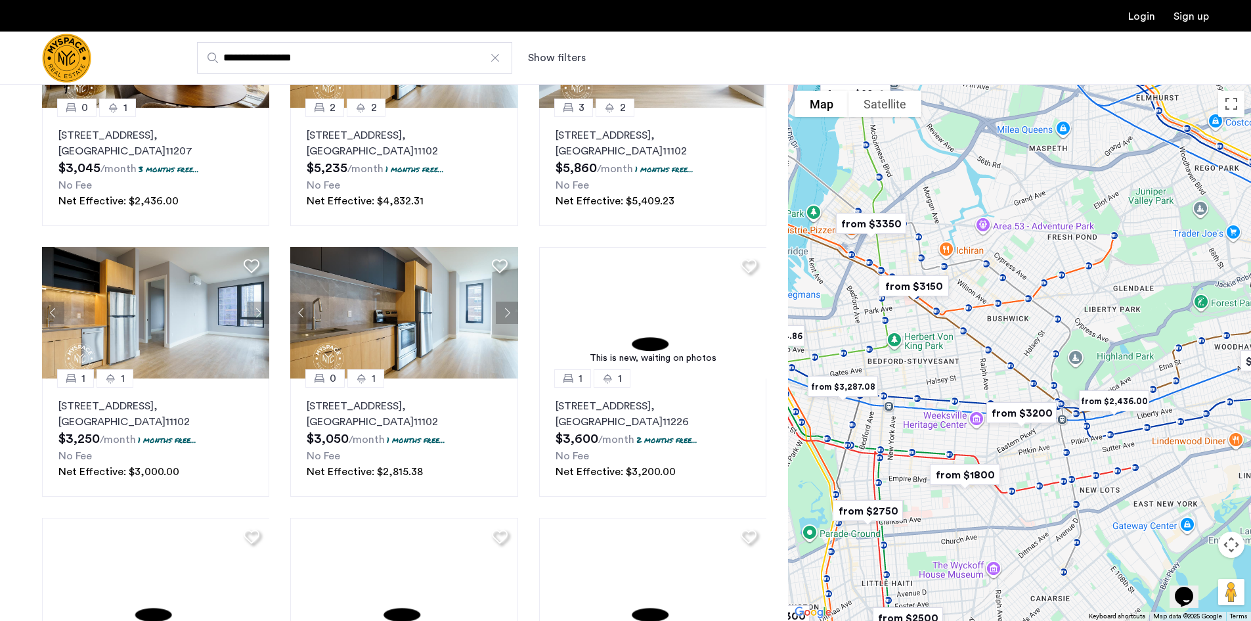
click at [1043, 349] on div at bounding box center [1019, 352] width 463 height 537
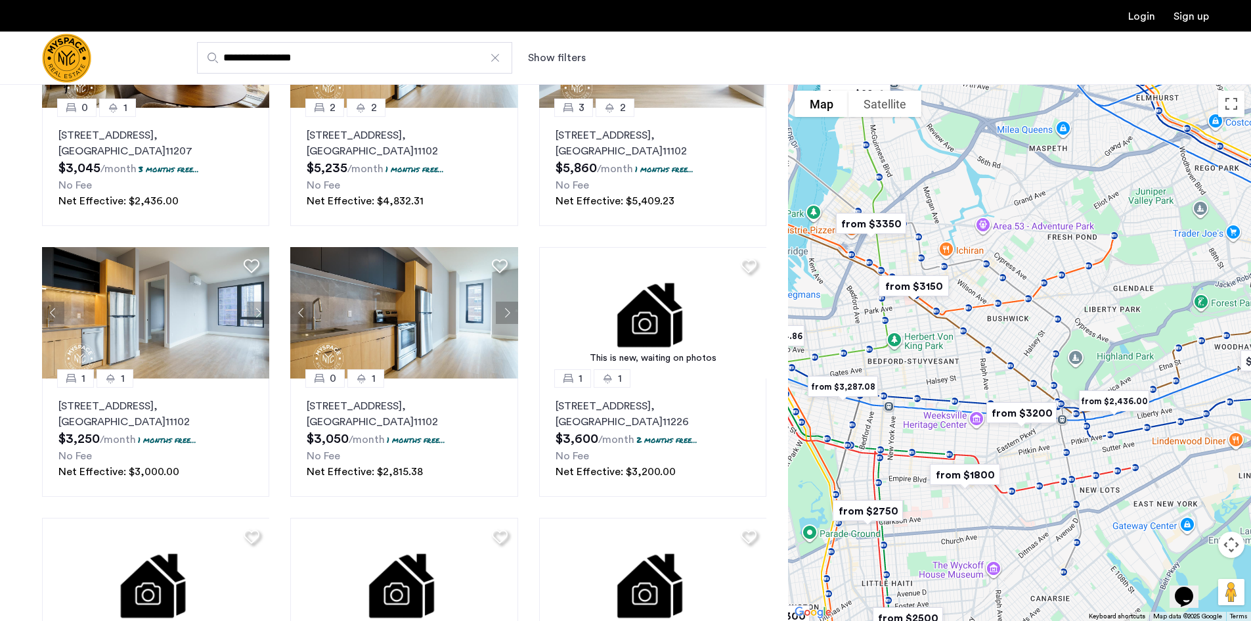
click at [1044, 349] on div at bounding box center [1019, 352] width 463 height 537
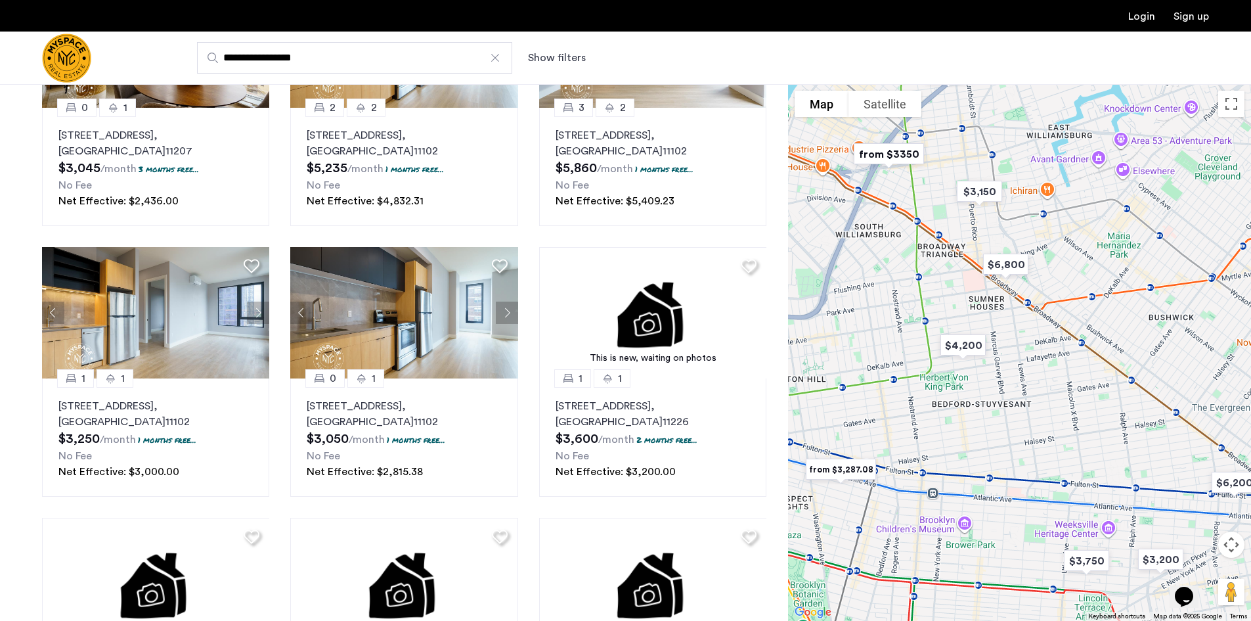
drag, startPoint x: 971, startPoint y: 315, endPoint x: 1145, endPoint y: 347, distance: 176.9
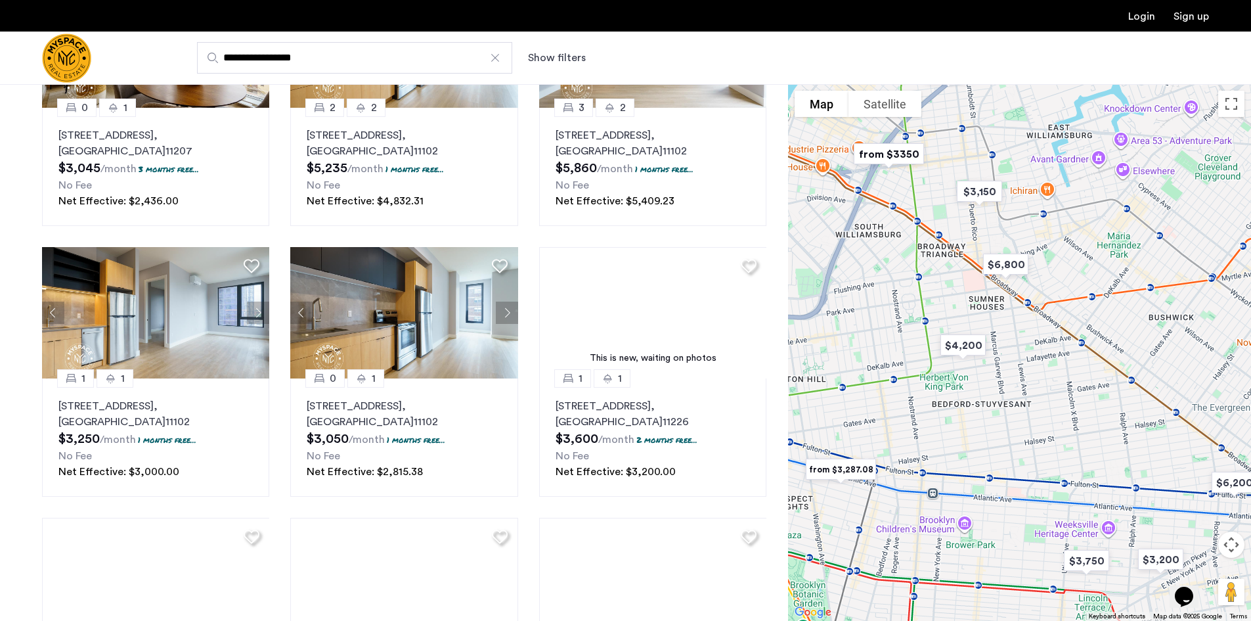
click at [1145, 347] on div at bounding box center [1019, 352] width 463 height 537
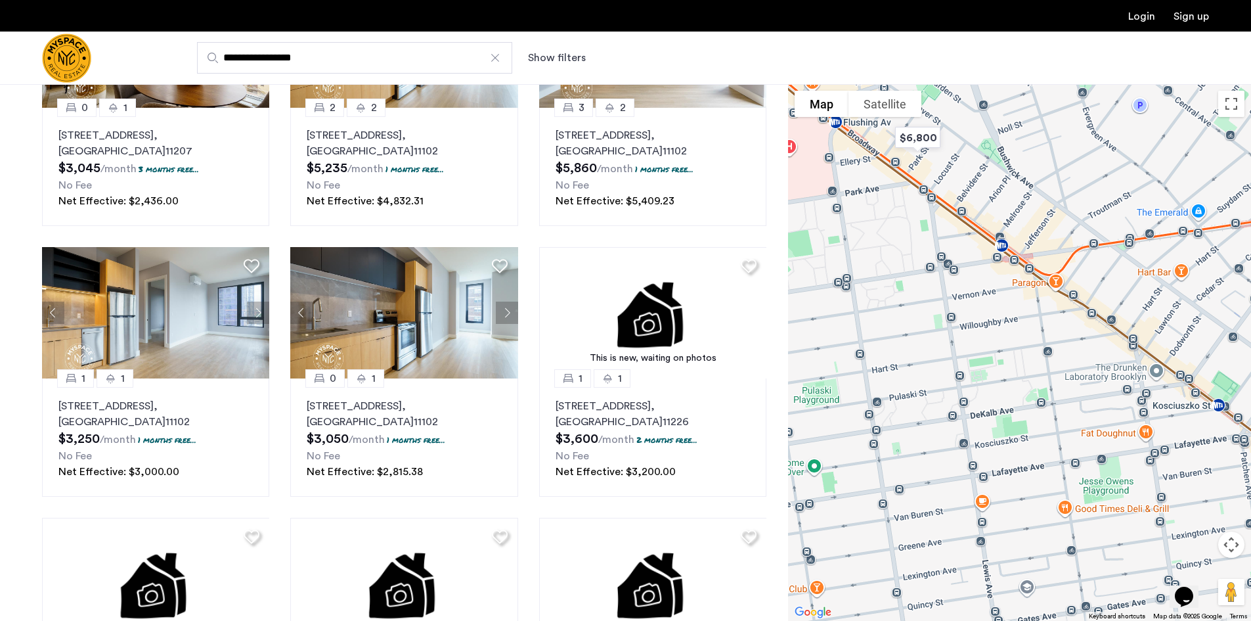
click at [410, 60] on input "**********" at bounding box center [354, 58] width 315 height 32
click at [497, 59] on div at bounding box center [495, 57] width 13 height 13
click at [497, 59] on input "**********" at bounding box center [354, 58] width 315 height 32
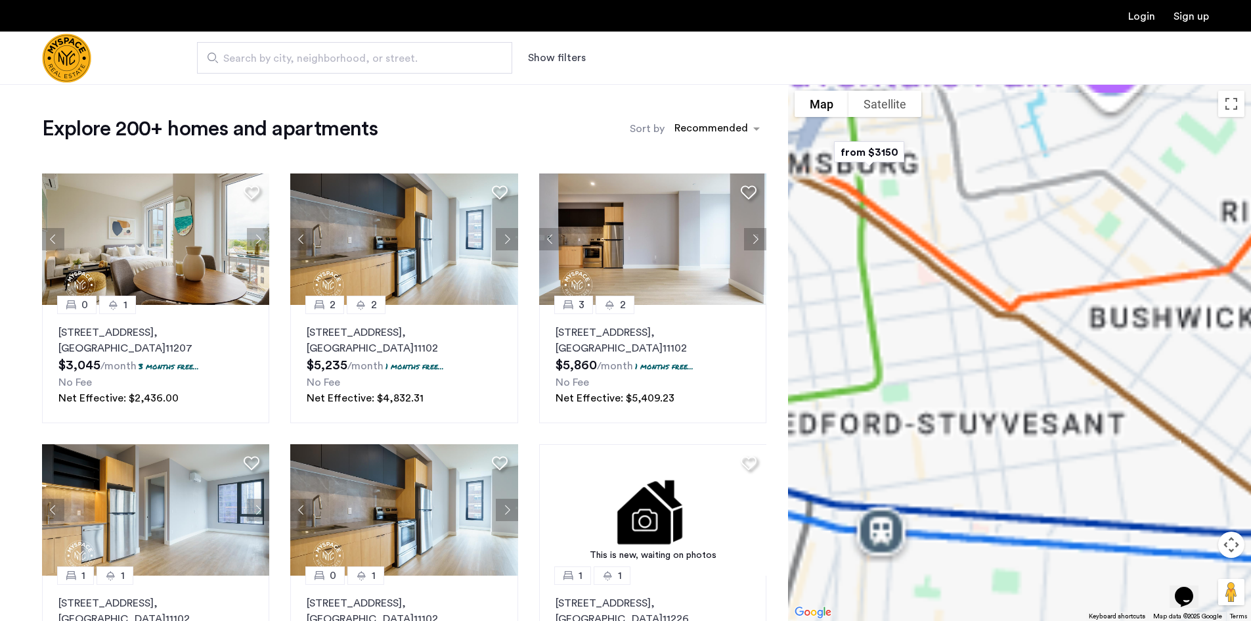
click at [472, 59] on span "Search by city, neighborhood, or street." at bounding box center [349, 59] width 252 height 16
click at [472, 59] on input "Search by city, neighborhood, or street." at bounding box center [354, 58] width 315 height 32
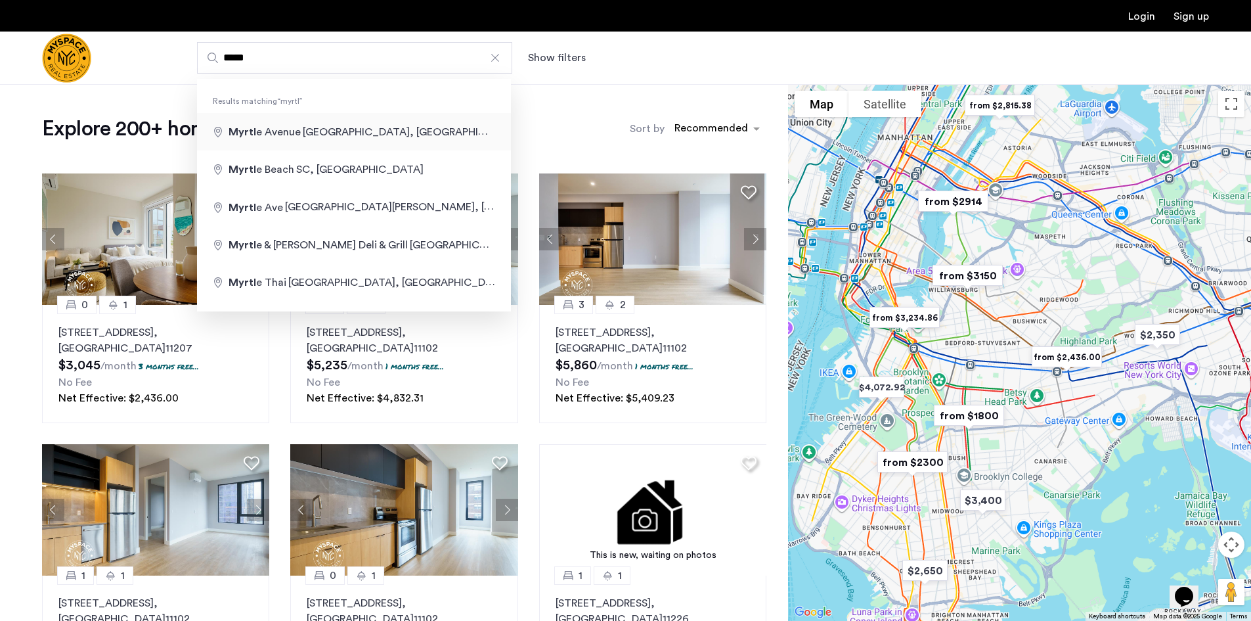
type input "**********"
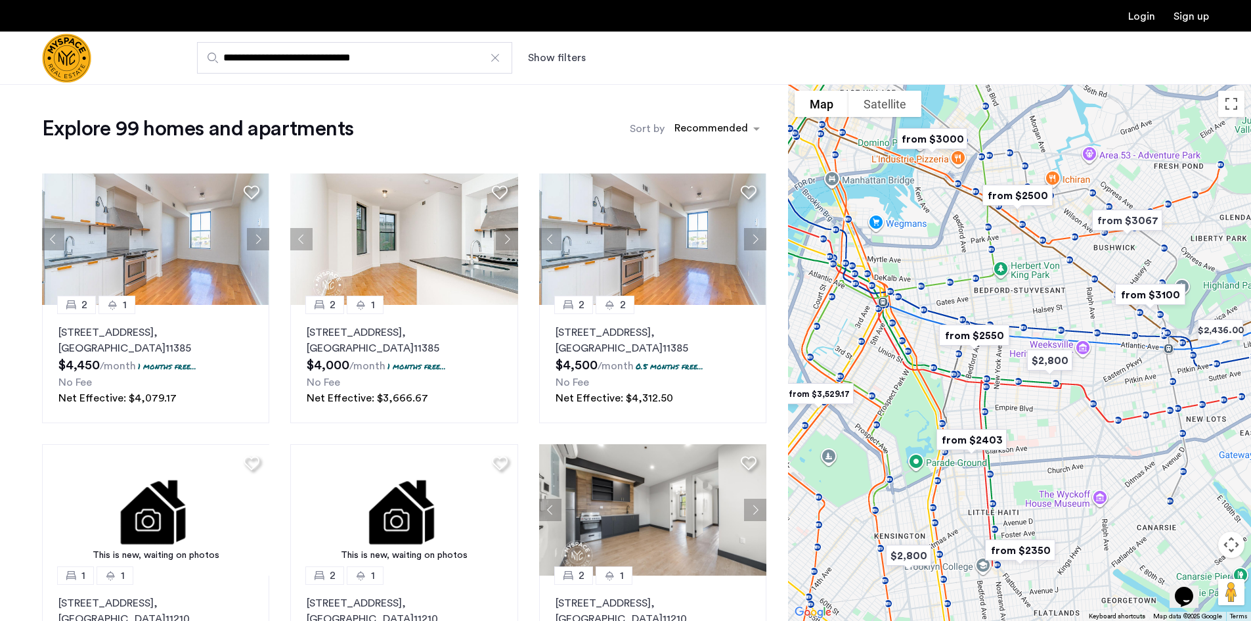
drag, startPoint x: 423, startPoint y: 53, endPoint x: 187, endPoint y: 54, distance: 236.4
click at [187, 54] on div "**********" at bounding box center [690, 58] width 1038 height 32
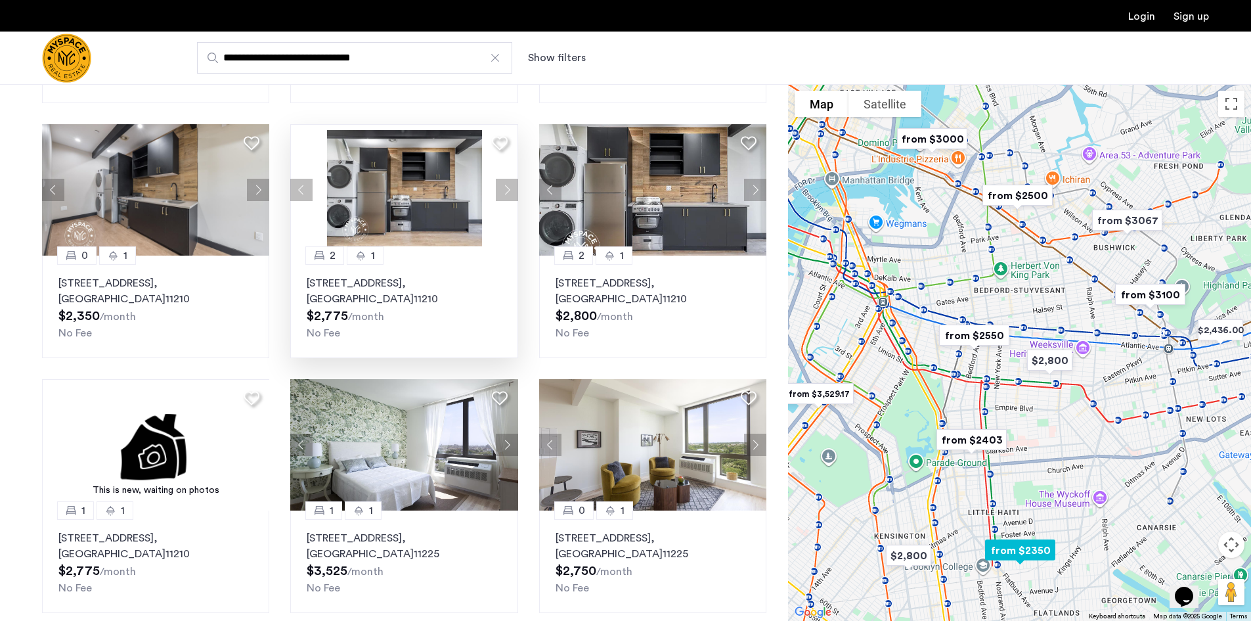
scroll to position [657, 0]
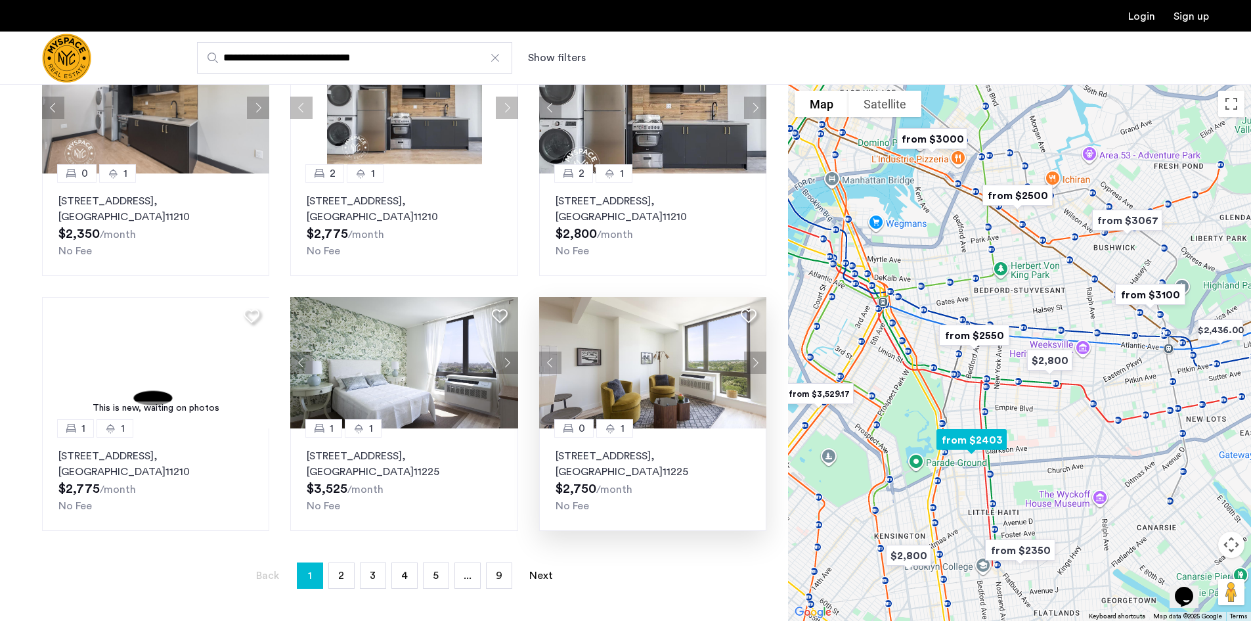
click at [604, 368] on img at bounding box center [653, 362] width 228 height 131
click at [381, 567] on link "page 3" at bounding box center [373, 575] width 25 height 25
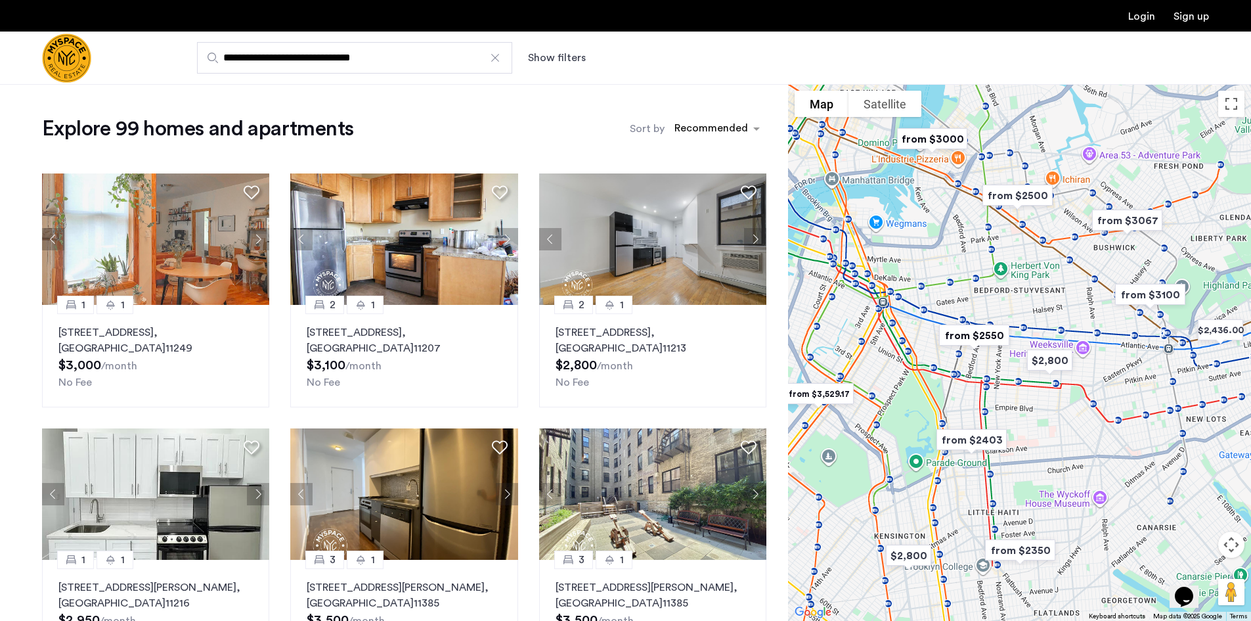
click at [562, 51] on button "Show filters" at bounding box center [557, 58] width 58 height 16
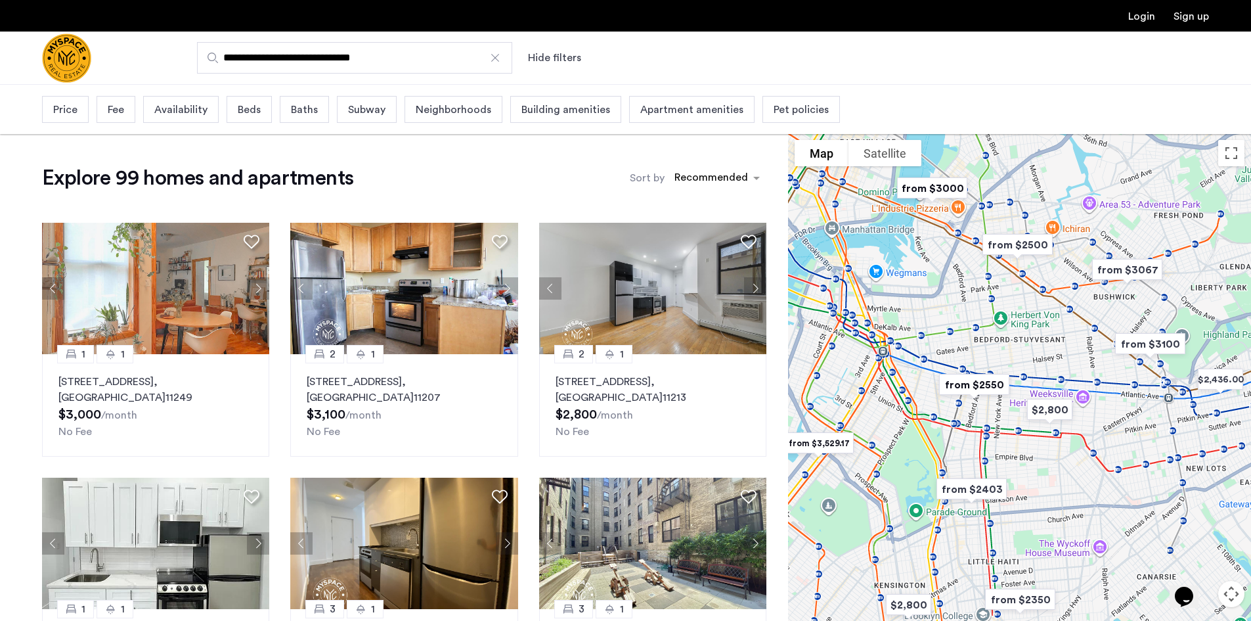
click at [257, 106] on span "Beds" at bounding box center [249, 110] width 23 height 16
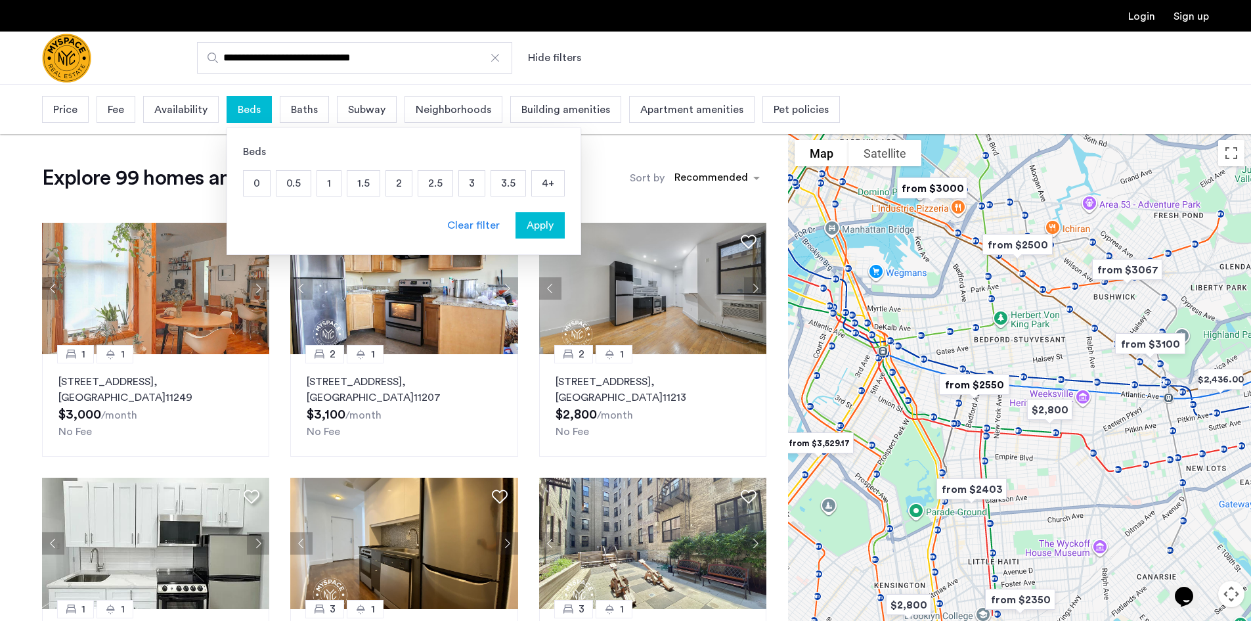
click at [335, 182] on p "1" at bounding box center [329, 183] width 24 height 25
click at [322, 106] on span "Baths" at bounding box center [325, 110] width 27 height 16
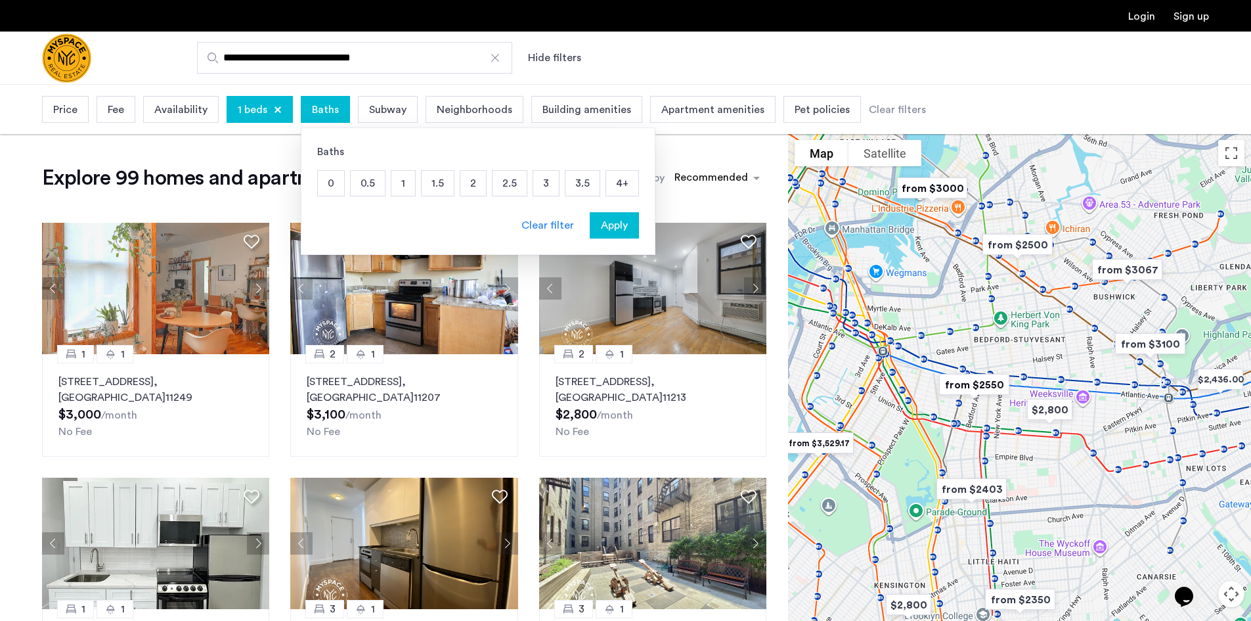
click at [399, 189] on p "1" at bounding box center [403, 183] width 24 height 25
click at [479, 114] on span "Neighborhoods" at bounding box center [496, 110] width 76 height 16
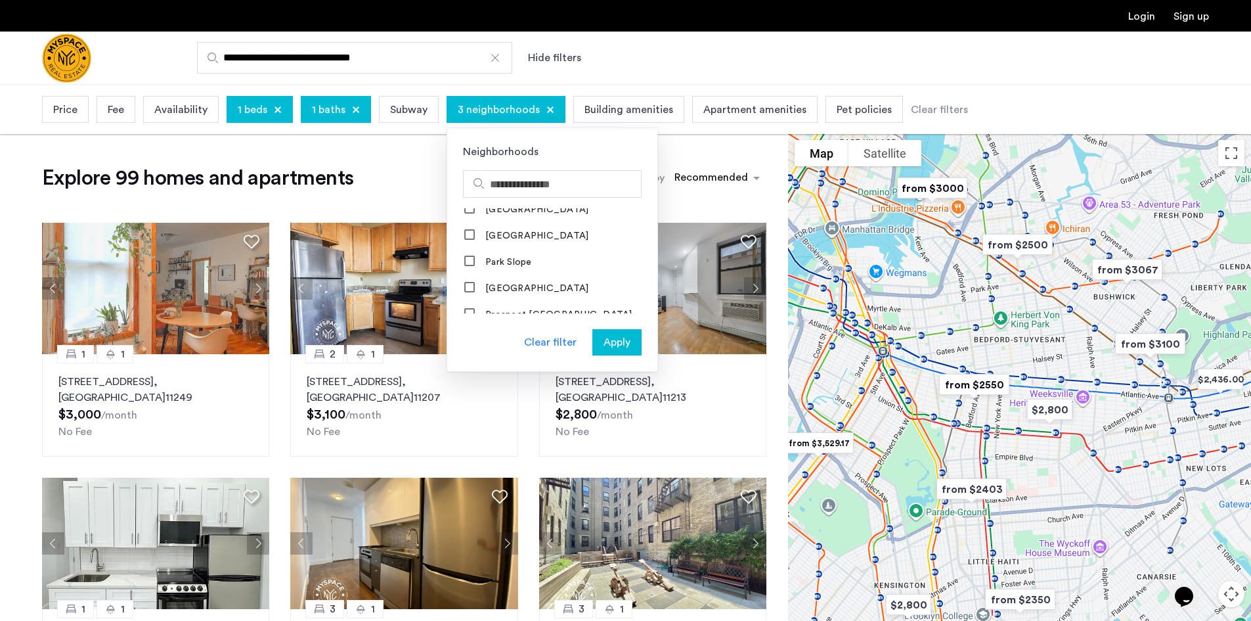
scroll to position [1314, 0]
click at [597, 337] on div "Apply" at bounding box center [616, 342] width 41 height 16
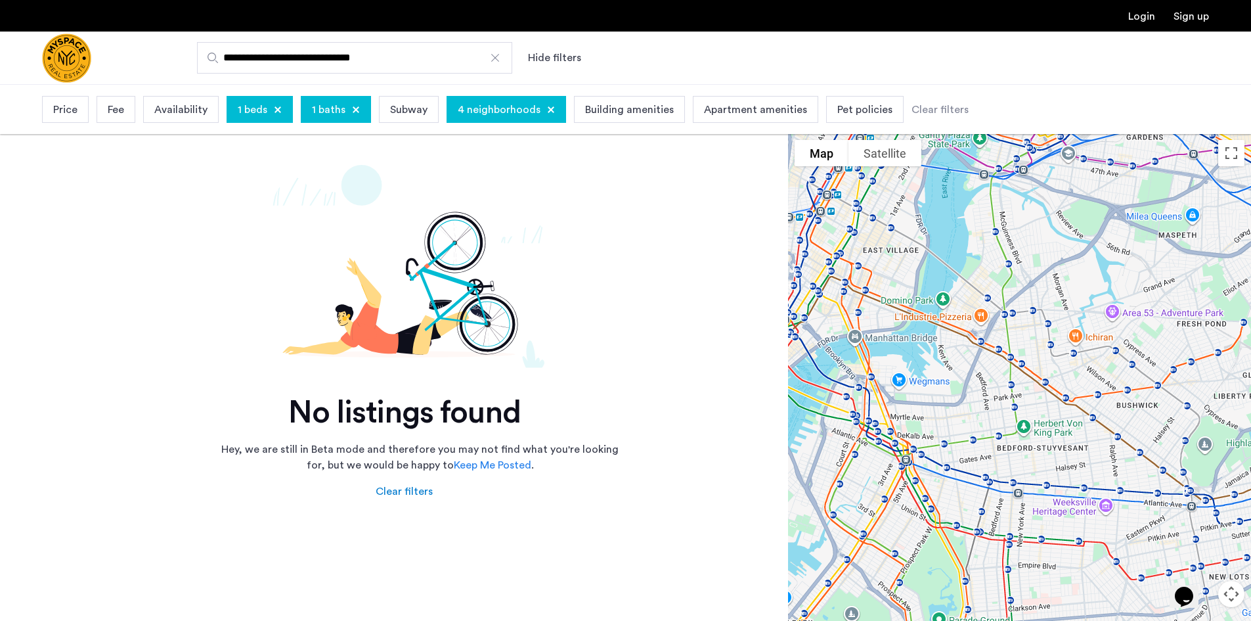
click at [492, 58] on div at bounding box center [495, 57] width 13 height 13
click at [492, 58] on input "**********" at bounding box center [354, 58] width 315 height 32
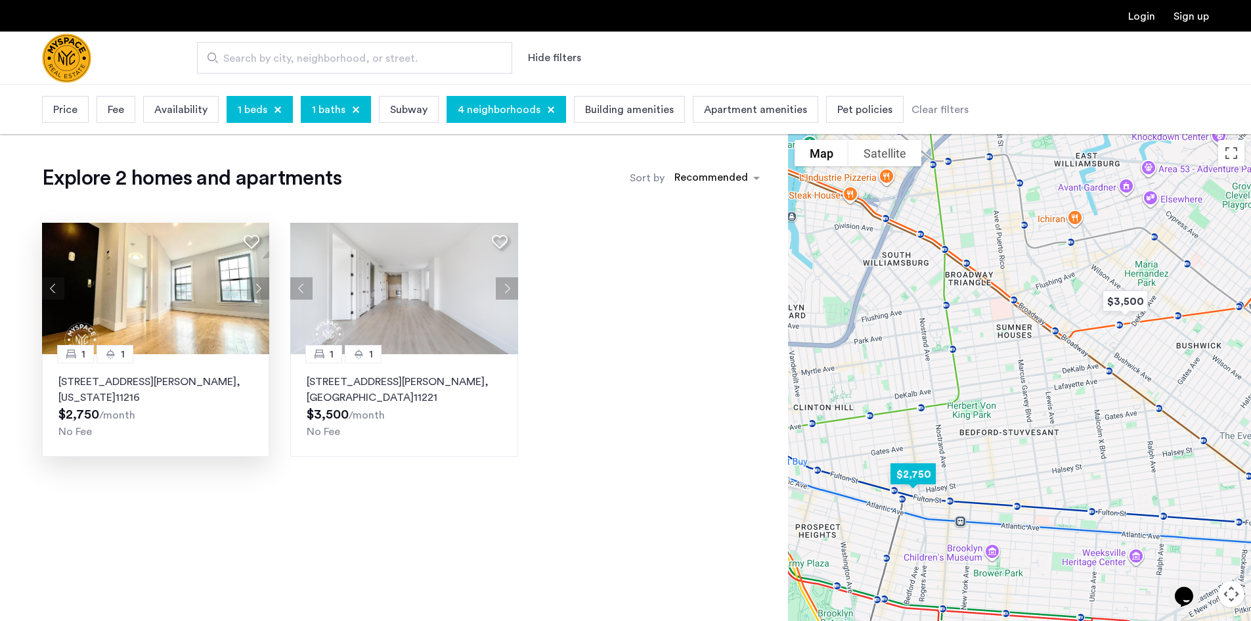
click at [213, 293] on img at bounding box center [156, 288] width 228 height 131
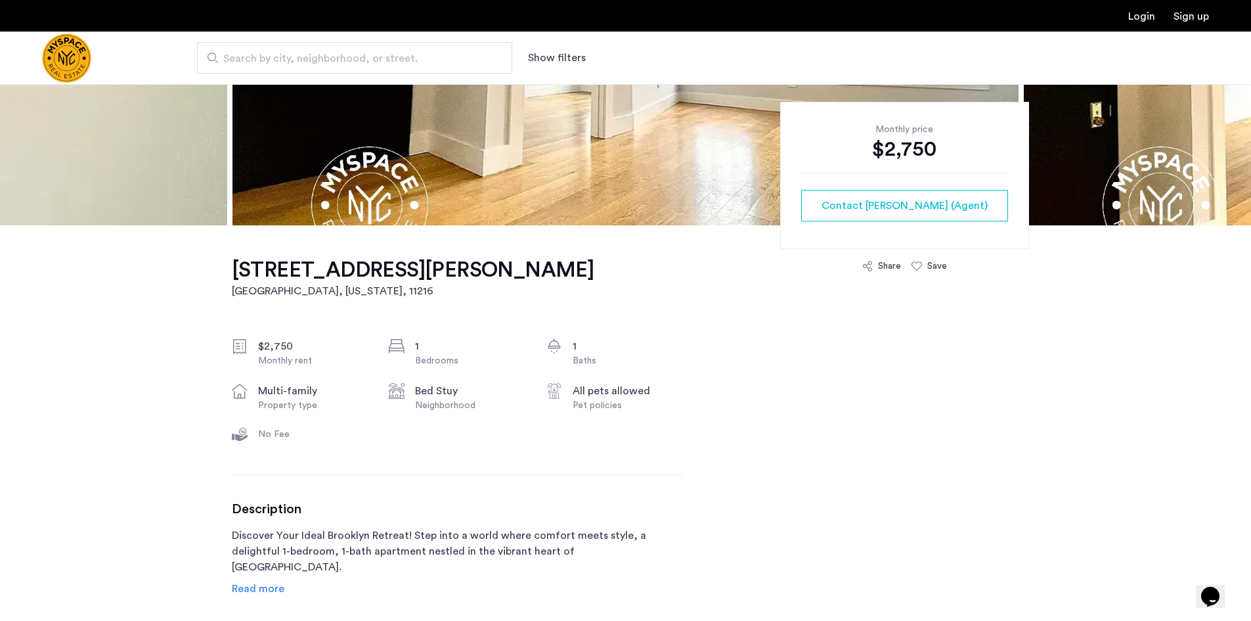
scroll to position [394, 0]
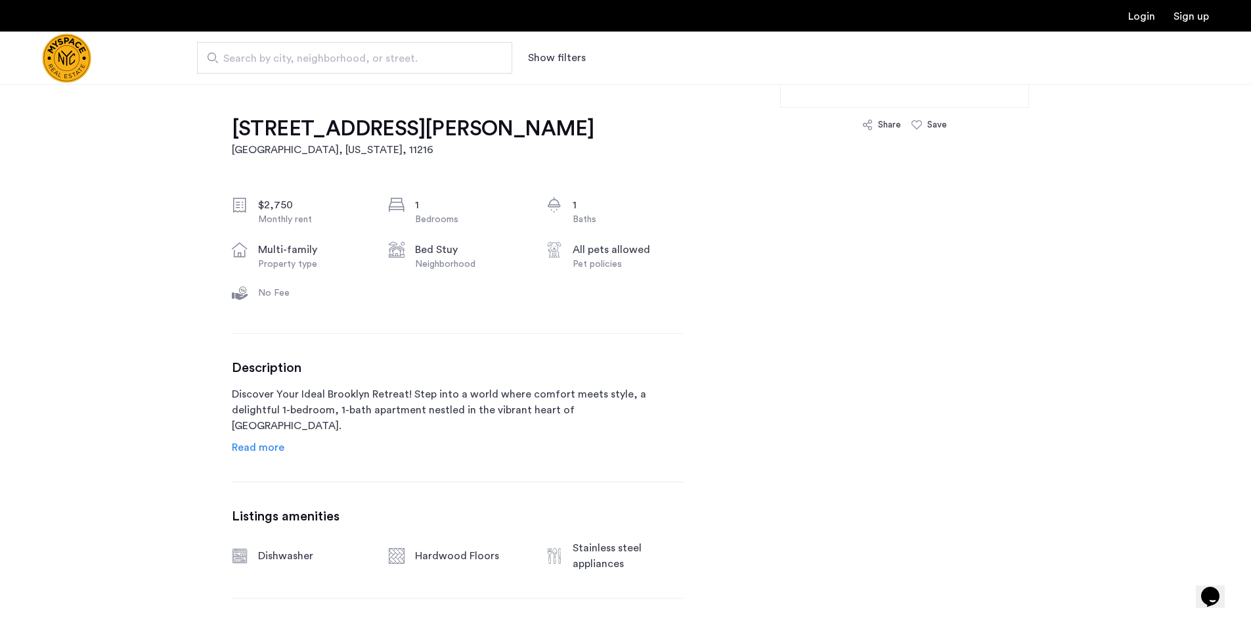
click at [271, 446] on span "Read more" at bounding box center [258, 447] width 53 height 11
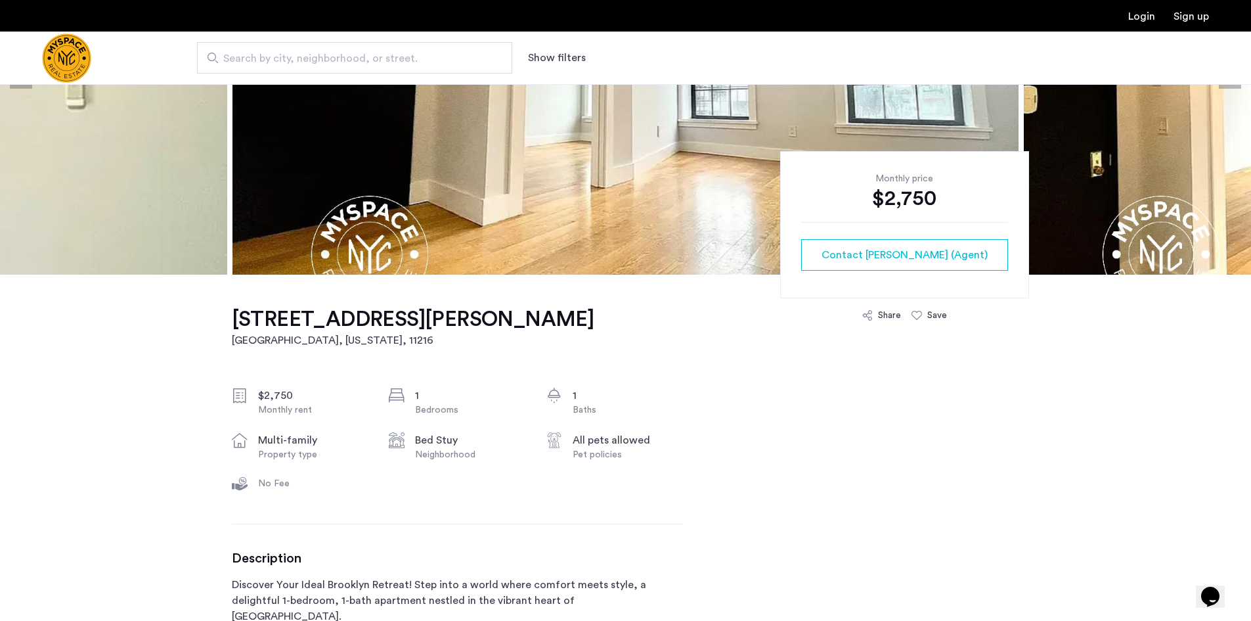
scroll to position [196, 0]
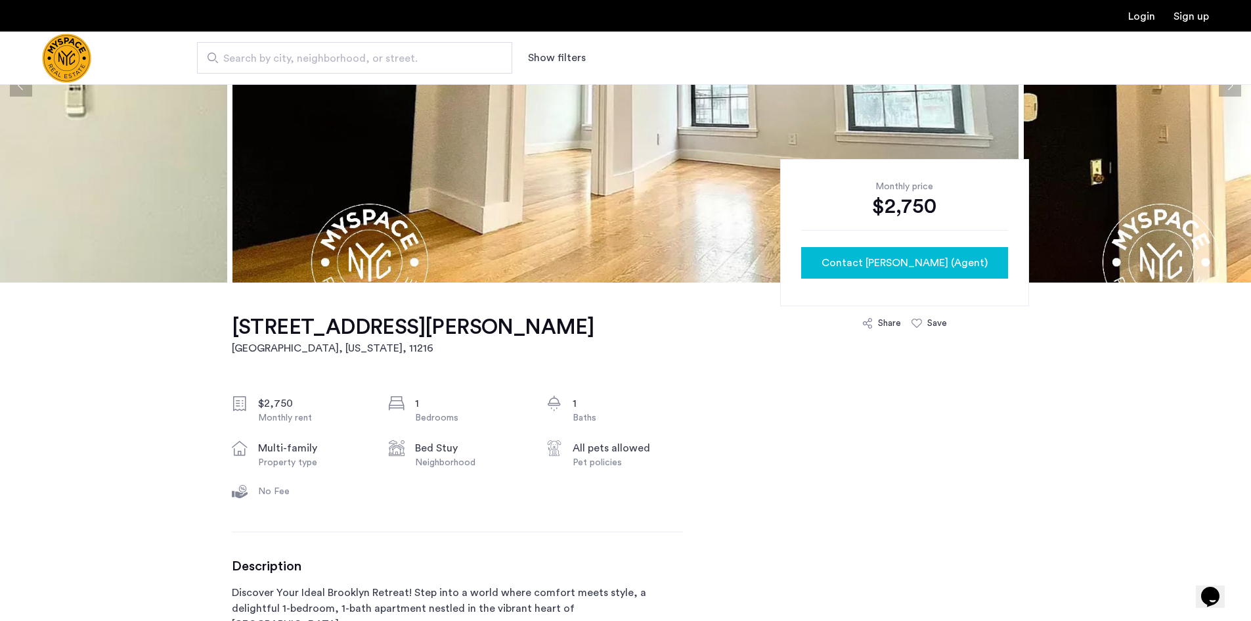
click at [851, 255] on div "Contact [PERSON_NAME] (Agent)" at bounding box center [905, 263] width 186 height 16
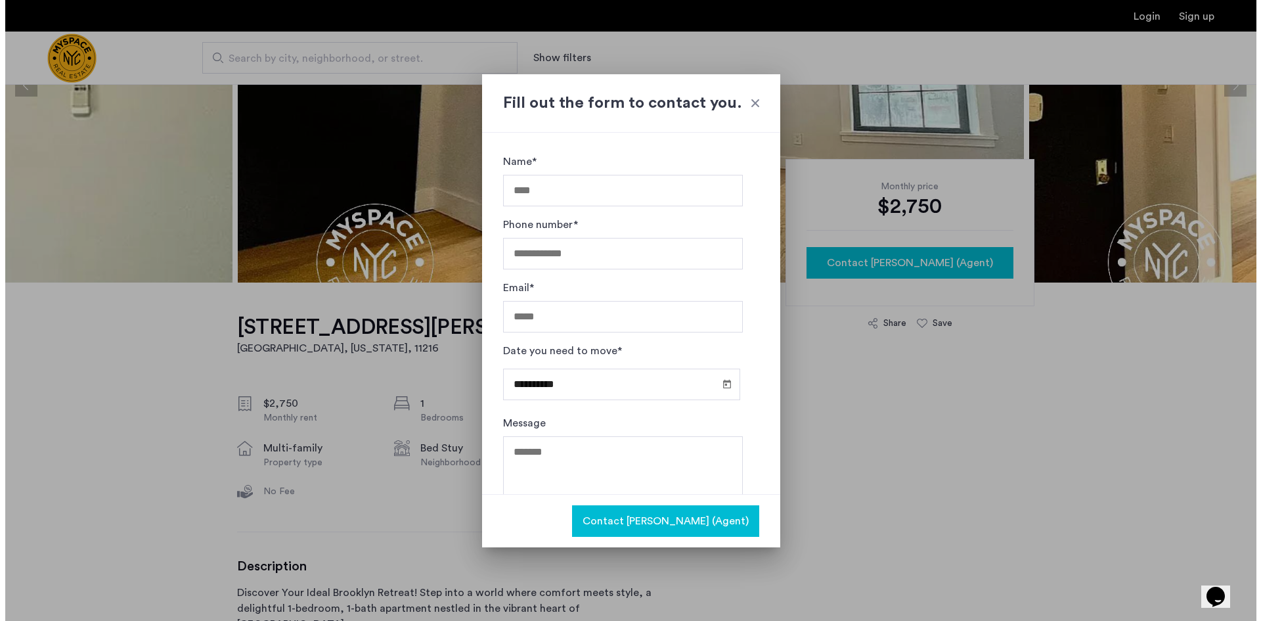
scroll to position [0, 0]
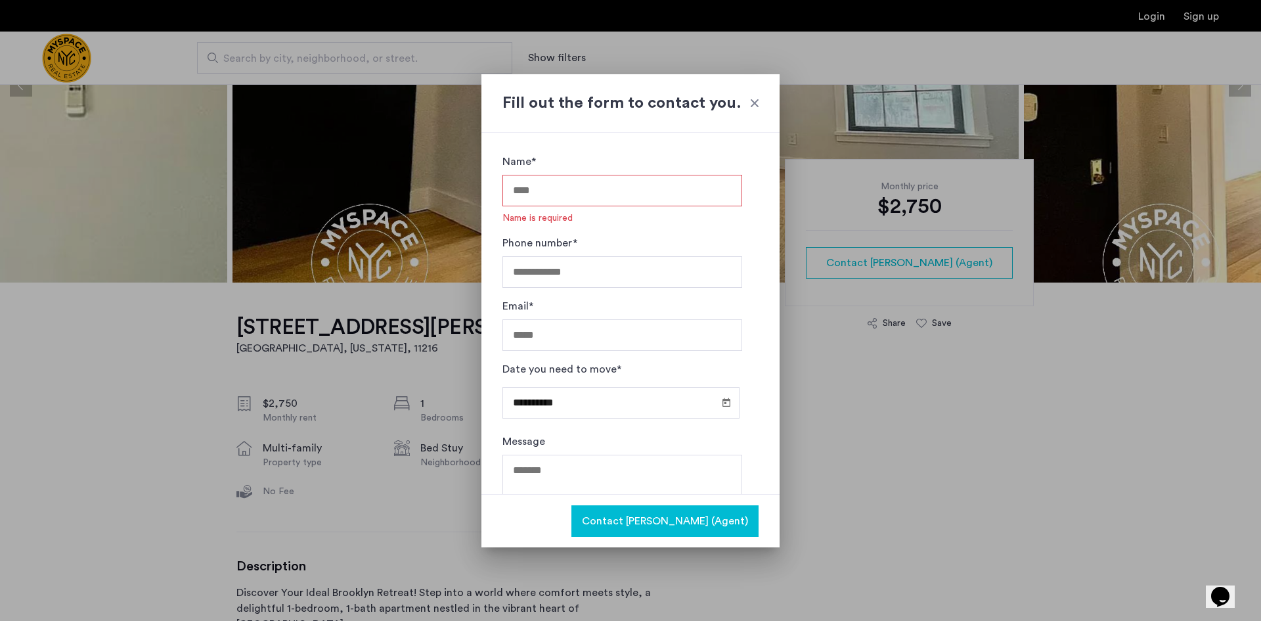
click at [752, 102] on div at bounding box center [754, 103] width 13 height 13
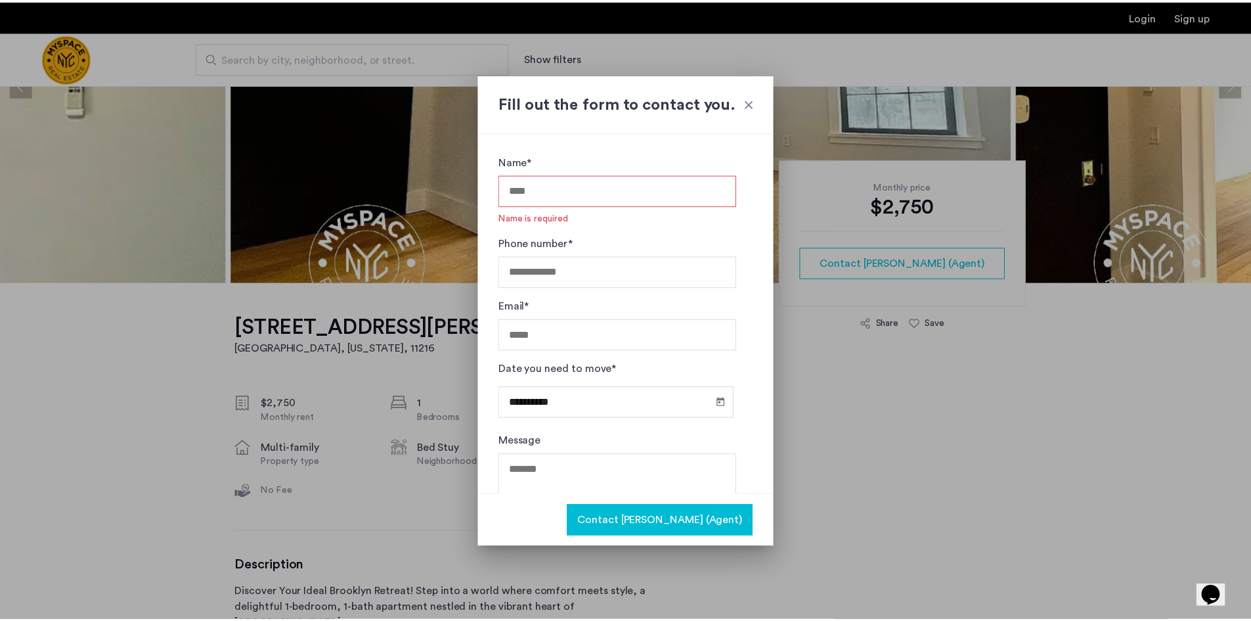
scroll to position [196, 0]
